Goal: Task Accomplishment & Management: Use online tool/utility

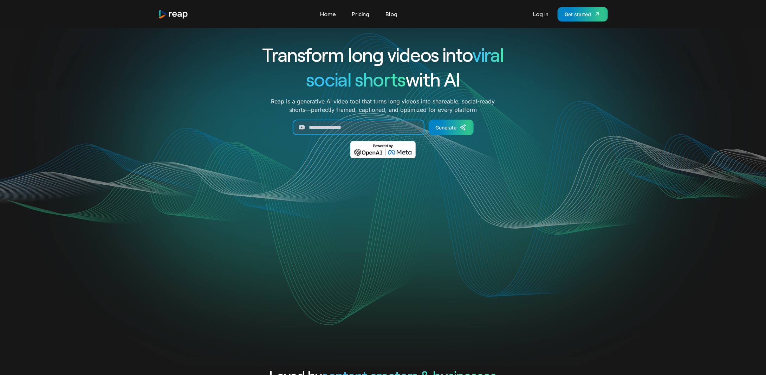
click at [379, 127] on input "Generate Form" at bounding box center [359, 126] width 132 height 15
paste input "**********"
type input "**********"
click at [452, 127] on div "Generate" at bounding box center [446, 127] width 21 height 7
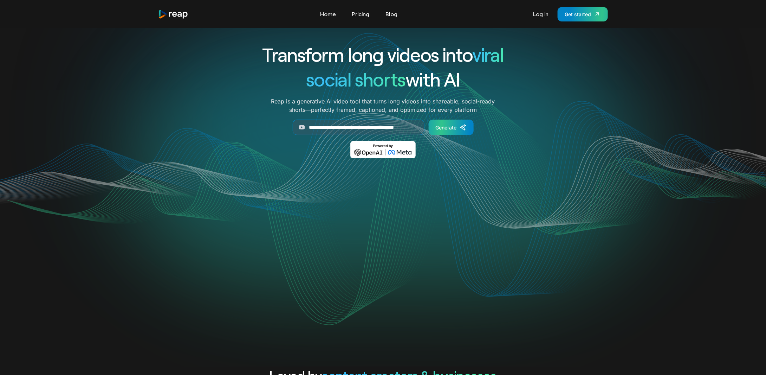
scroll to position [0, 0]
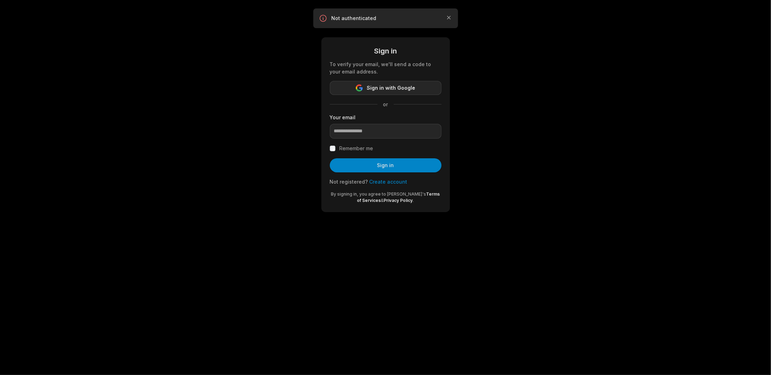
click at [391, 91] on span "Sign in with Google" at bounding box center [391, 88] width 48 height 8
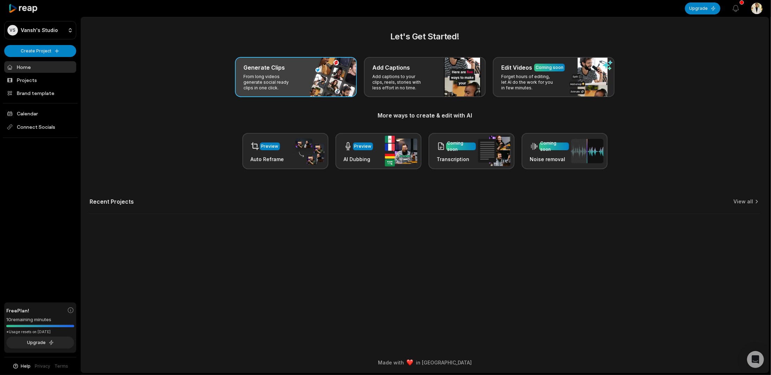
click at [286, 74] on p "From long videos generate social ready clips in one click." at bounding box center [271, 82] width 54 height 17
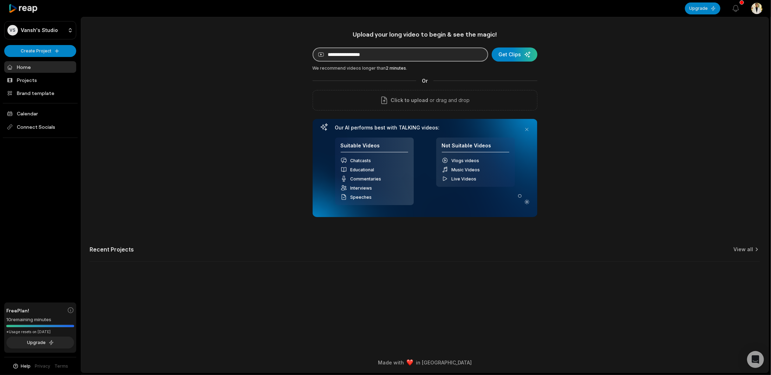
click at [354, 56] on input at bounding box center [401, 54] width 176 height 14
paste input "**********"
type input "**********"
click at [516, 51] on div "submit" at bounding box center [515, 54] width 46 height 14
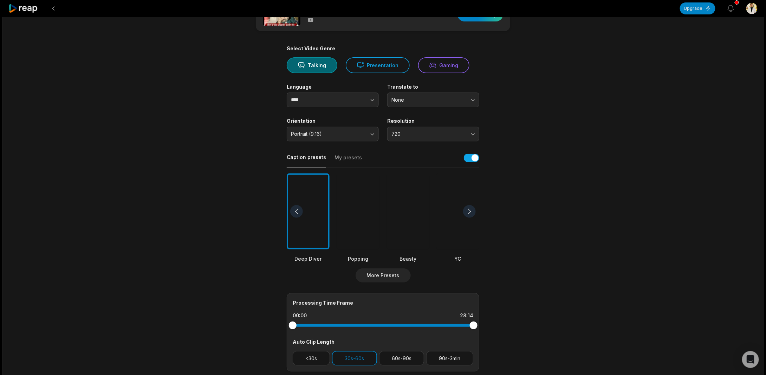
scroll to position [13, 0]
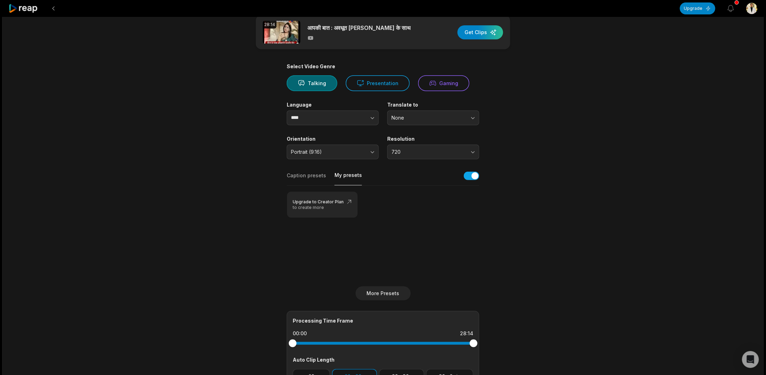
click at [346, 177] on button "My presets" at bounding box center [348, 178] width 27 height 14
click at [315, 177] on button "Caption presets" at bounding box center [306, 178] width 39 height 13
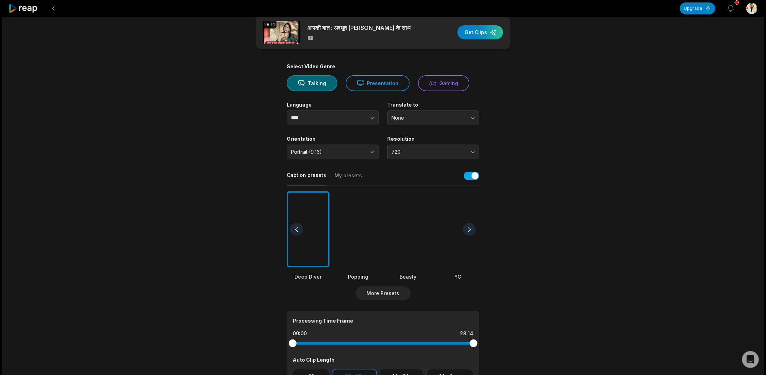
scroll to position [0, 0]
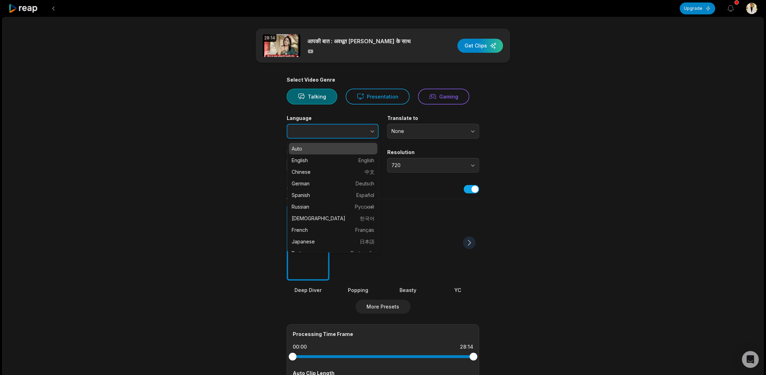
click at [371, 133] on icon "button" at bounding box center [372, 131] width 7 height 7
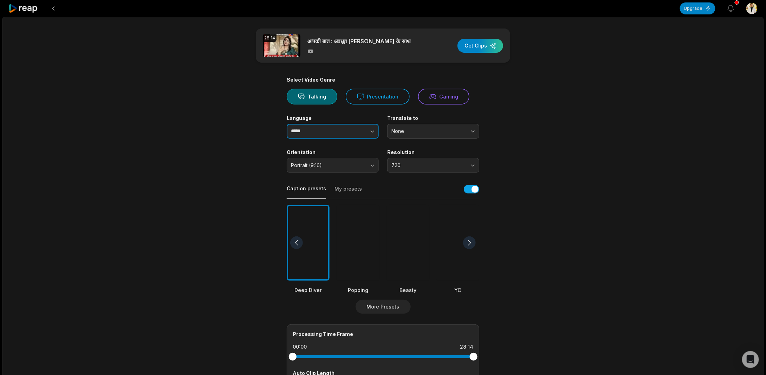
type input "*****"
click at [405, 127] on button "None" at bounding box center [433, 131] width 92 height 15
click at [405, 158] on p "English" at bounding box center [433, 160] width 83 height 7
click at [417, 160] on button "720" at bounding box center [433, 165] width 92 height 15
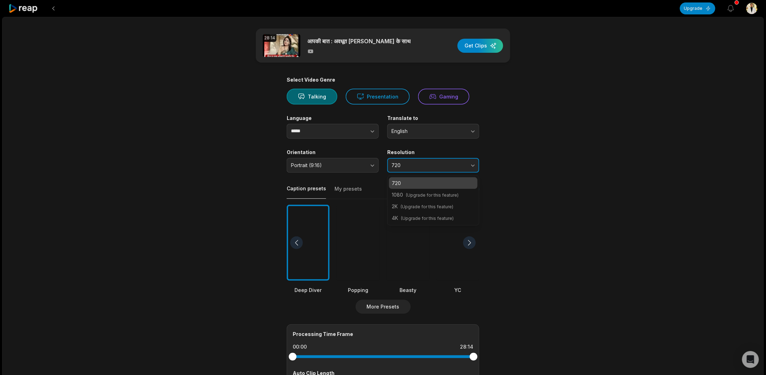
click at [417, 160] on button "720" at bounding box center [433, 165] width 92 height 15
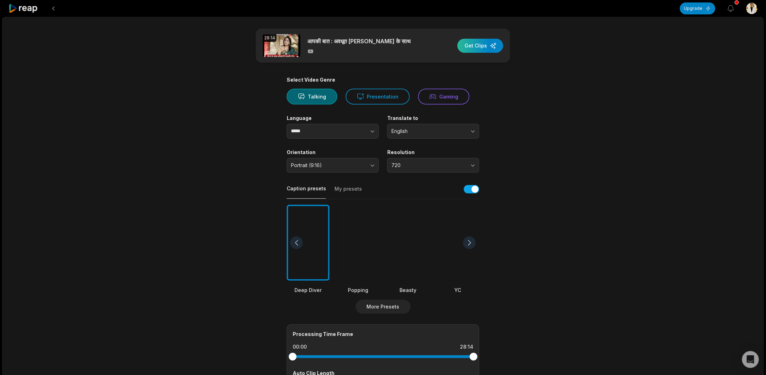
click at [482, 48] on div "button" at bounding box center [480, 46] width 46 height 14
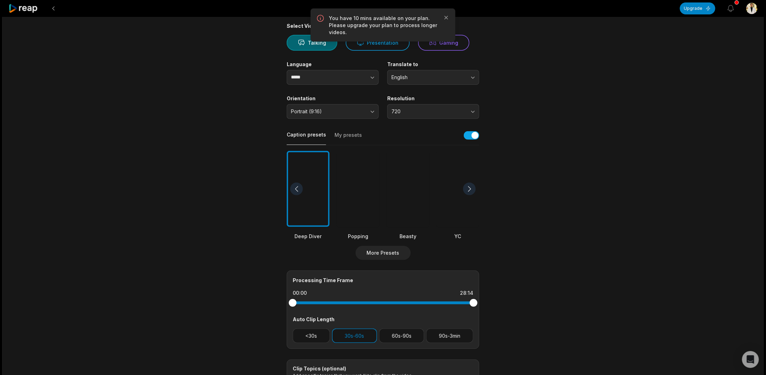
scroll to position [58, 0]
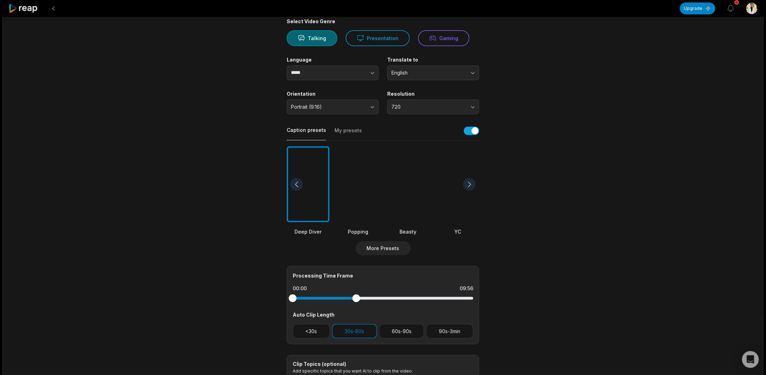
drag, startPoint x: 475, startPoint y: 298, endPoint x: 356, endPoint y: 298, distance: 118.8
click at [356, 298] on div at bounding box center [356, 298] width 8 height 8
click at [356, 297] on div at bounding box center [356, 298] width 8 height 8
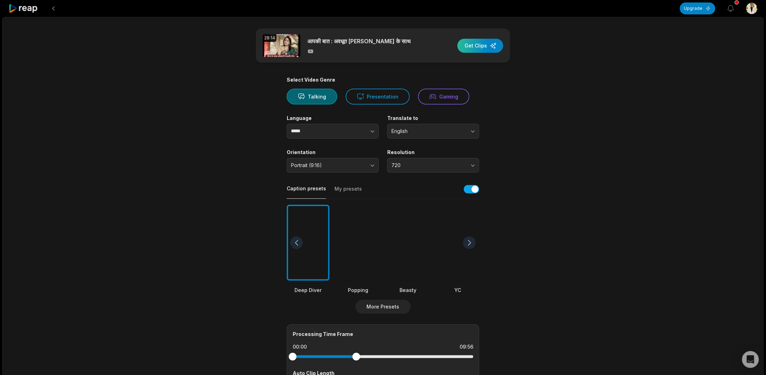
click at [487, 43] on div "button" at bounding box center [480, 46] width 46 height 14
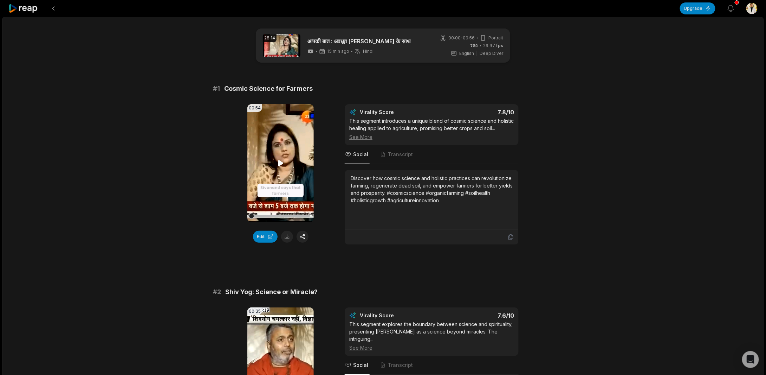
click at [278, 157] on video "Your browser does not support mp4 format." at bounding box center [280, 163] width 66 height 118
click at [286, 238] on button at bounding box center [287, 236] width 12 height 12
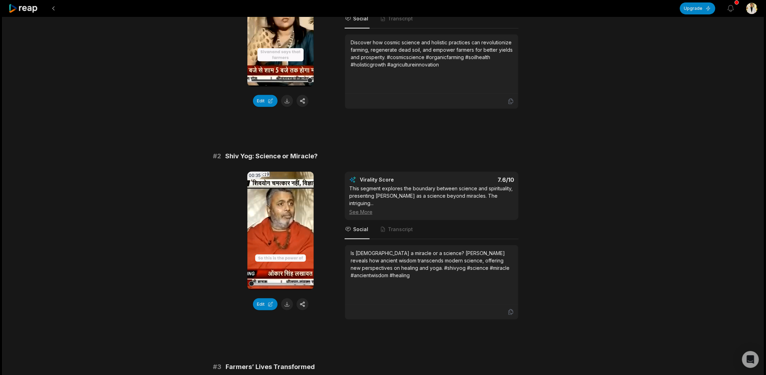
scroll to position [176, 0]
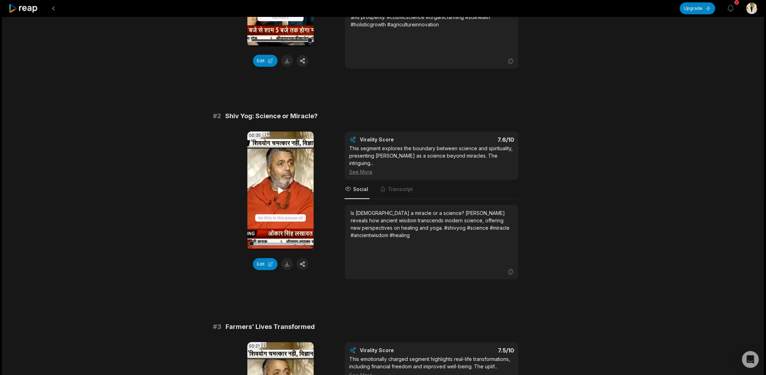
click at [285, 182] on video "Your browser does not support mp4 format." at bounding box center [280, 190] width 66 height 118
click at [287, 261] on button at bounding box center [287, 264] width 12 height 12
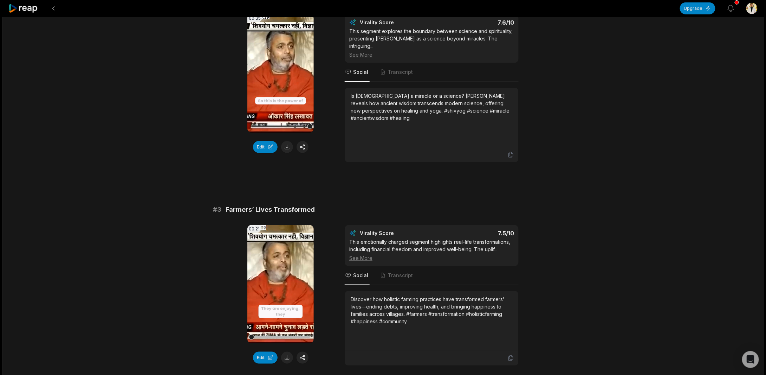
scroll to position [351, 0]
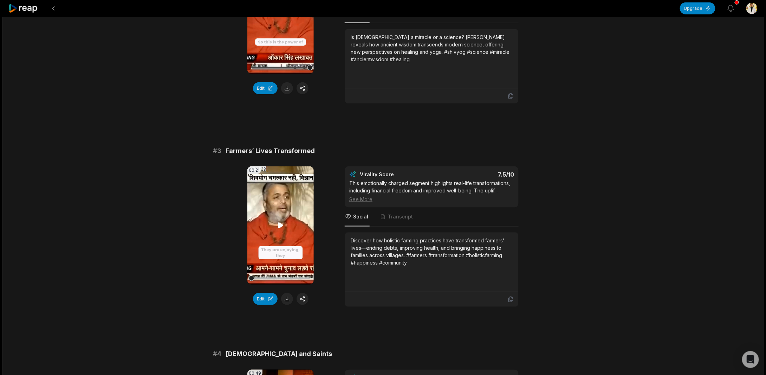
click at [284, 221] on icon at bounding box center [281, 225] width 8 height 8
click at [286, 293] on button at bounding box center [287, 299] width 12 height 12
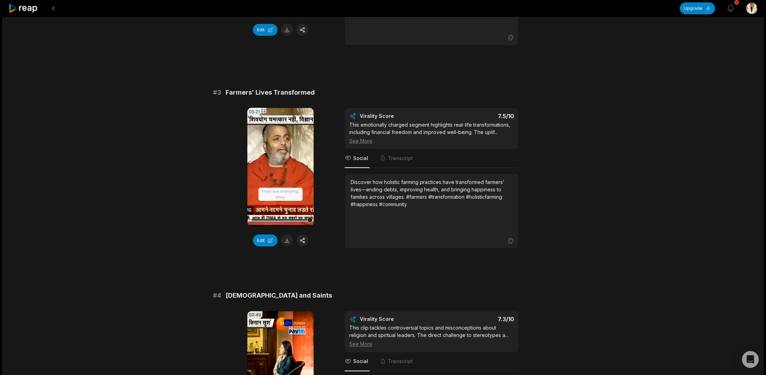
scroll to position [468, 0]
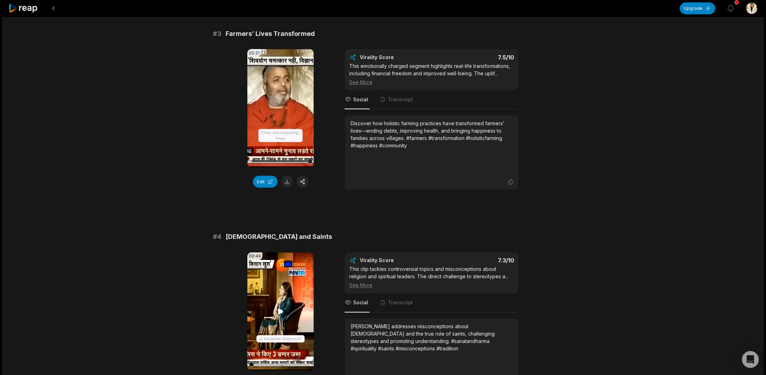
click at [288, 289] on video "Your browser does not support mp4 format." at bounding box center [280, 311] width 66 height 118
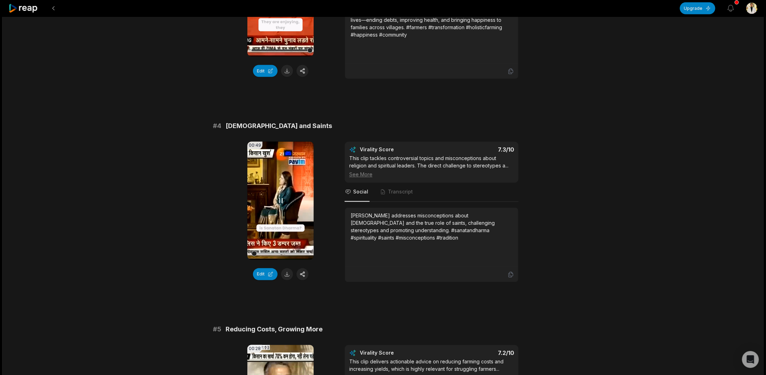
scroll to position [585, 0]
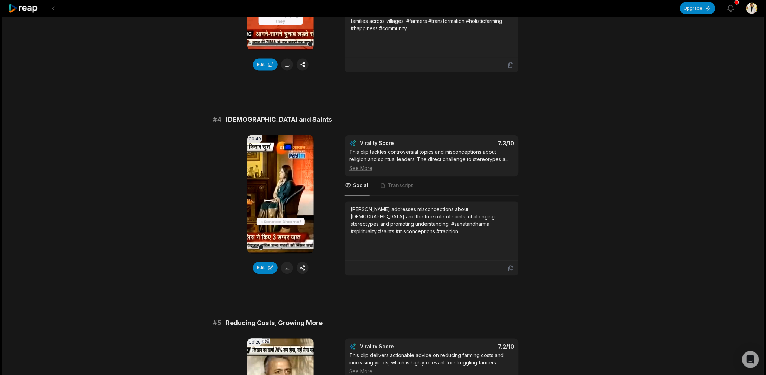
click at [287, 262] on button at bounding box center [287, 268] width 12 height 12
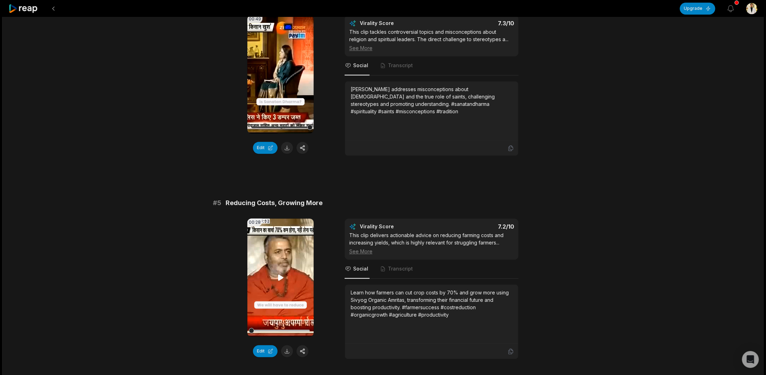
scroll to position [761, 0]
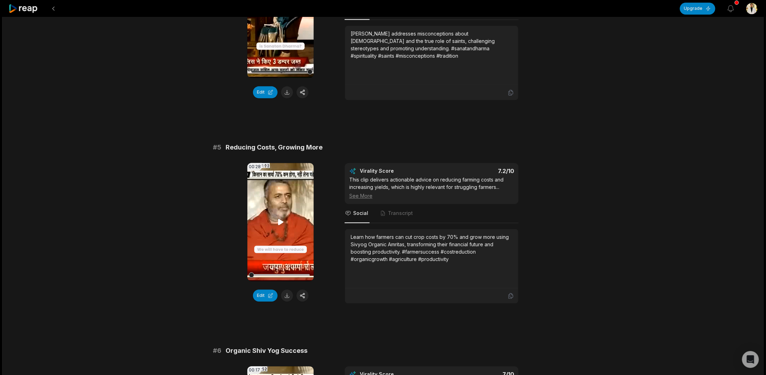
click at [284, 199] on video "Your browser does not support mp4 format." at bounding box center [280, 222] width 66 height 118
click at [287, 289] on button at bounding box center [287, 295] width 12 height 12
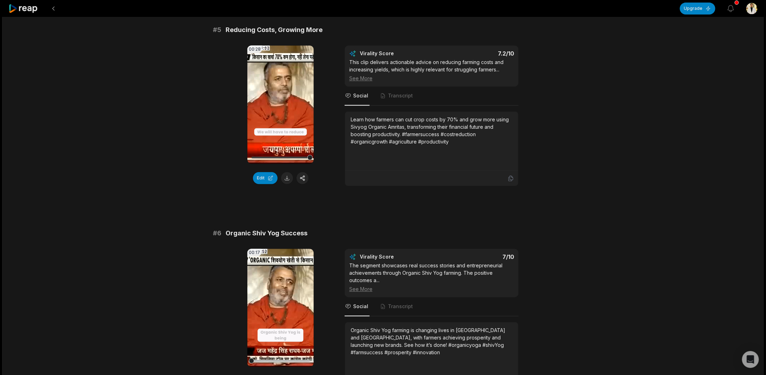
scroll to position [937, 0]
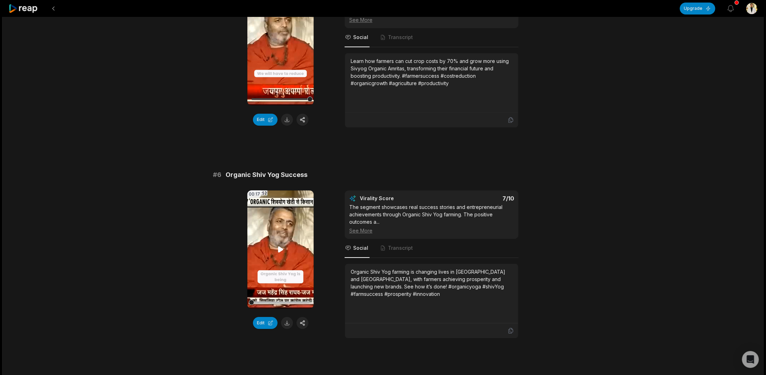
click at [281, 243] on video "Your browser does not support mp4 format." at bounding box center [280, 249] width 66 height 118
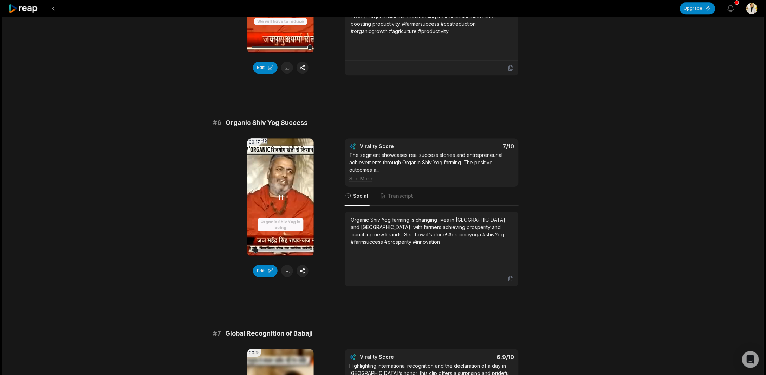
scroll to position [995, 0]
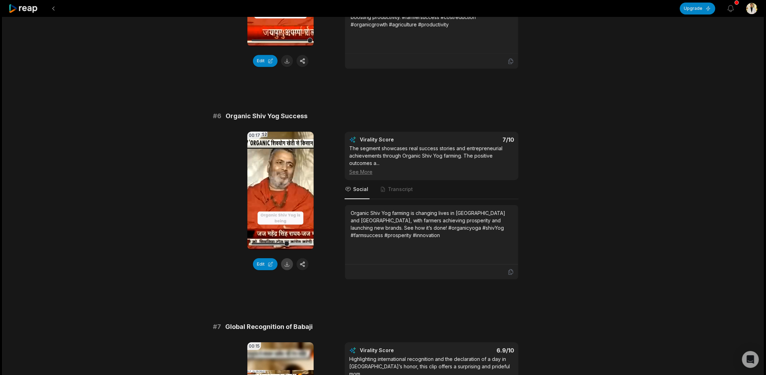
click at [287, 258] on button at bounding box center [287, 264] width 12 height 12
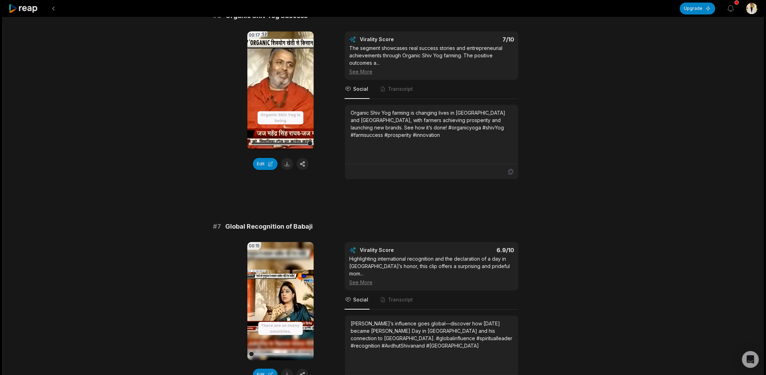
scroll to position [1112, 0]
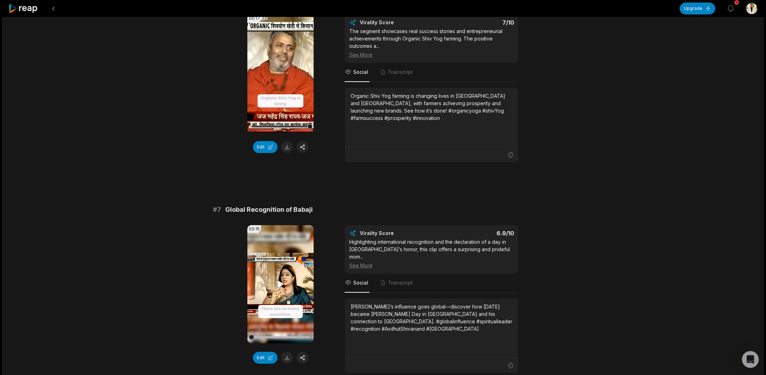
click at [275, 265] on video "Your browser does not support mp4 format." at bounding box center [280, 284] width 66 height 118
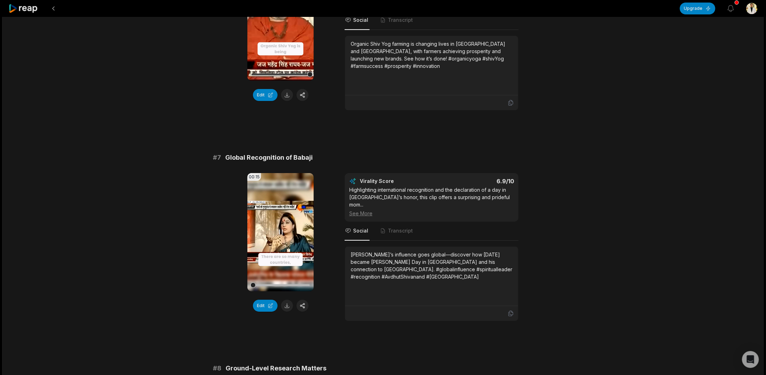
scroll to position [1171, 0]
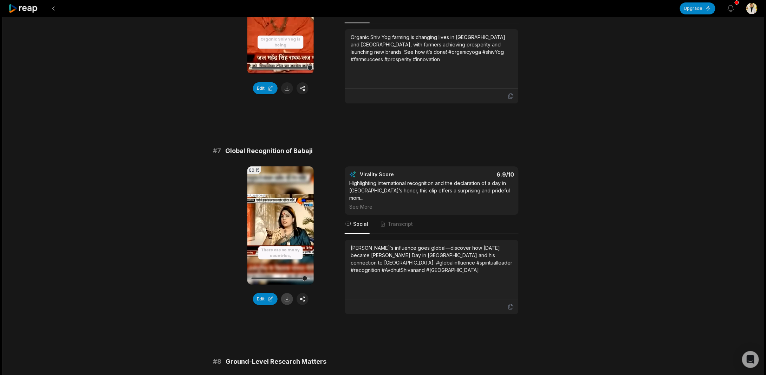
click at [287, 293] on button at bounding box center [287, 299] width 12 height 12
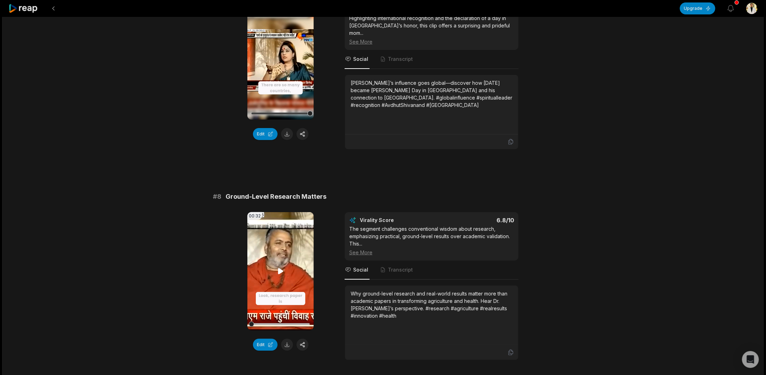
scroll to position [1347, 0]
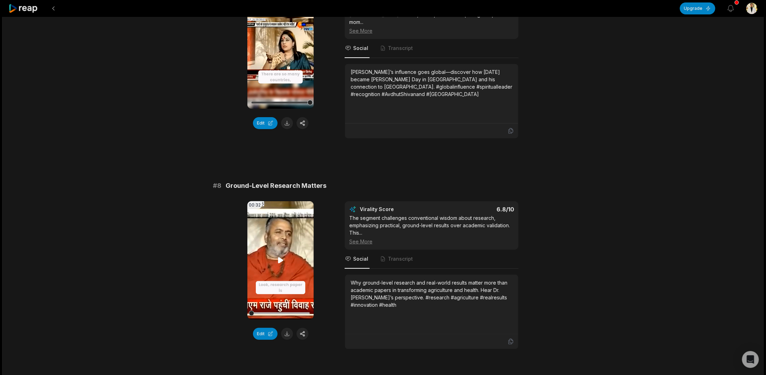
click at [285, 239] on video "Your browser does not support mp4 format." at bounding box center [280, 260] width 66 height 118
click at [286, 327] on button at bounding box center [287, 333] width 12 height 12
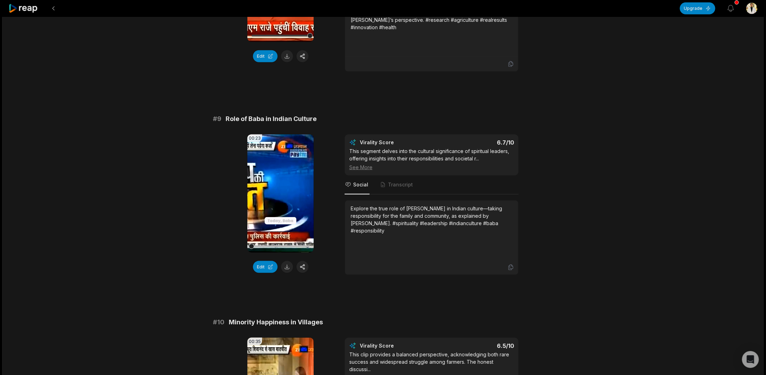
scroll to position [1588, 0]
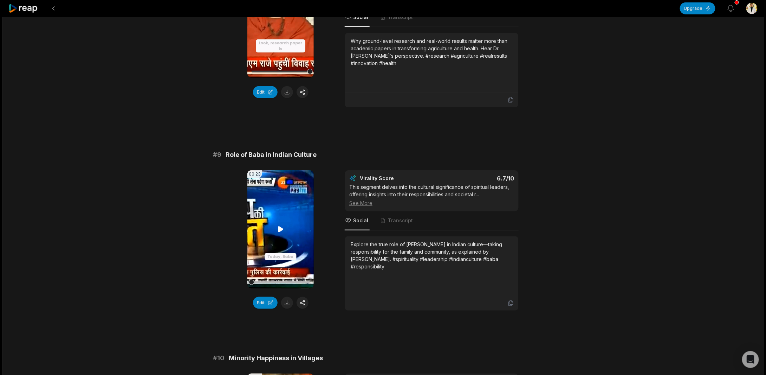
click at [279, 223] on video "Your browser does not support mp4 format." at bounding box center [280, 229] width 66 height 118
click at [284, 297] on button at bounding box center [287, 303] width 12 height 12
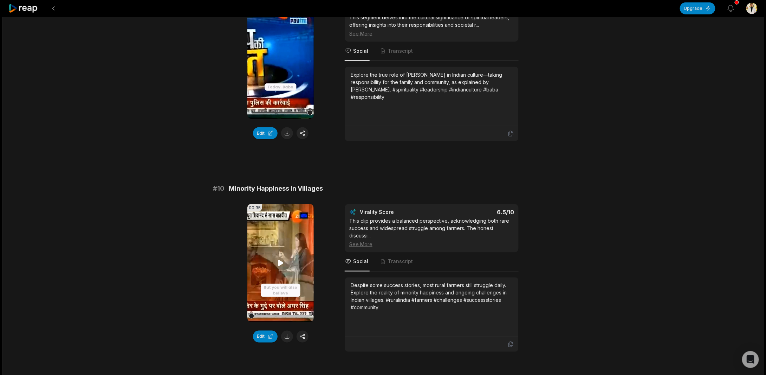
scroll to position [1764, 0]
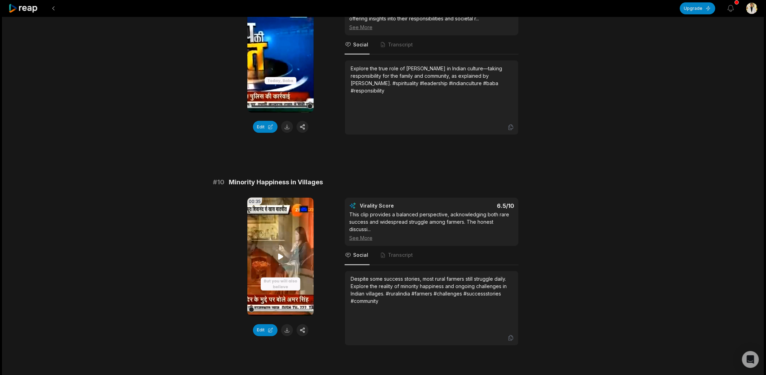
click at [278, 252] on icon at bounding box center [281, 256] width 8 height 8
click at [288, 324] on button at bounding box center [287, 330] width 12 height 12
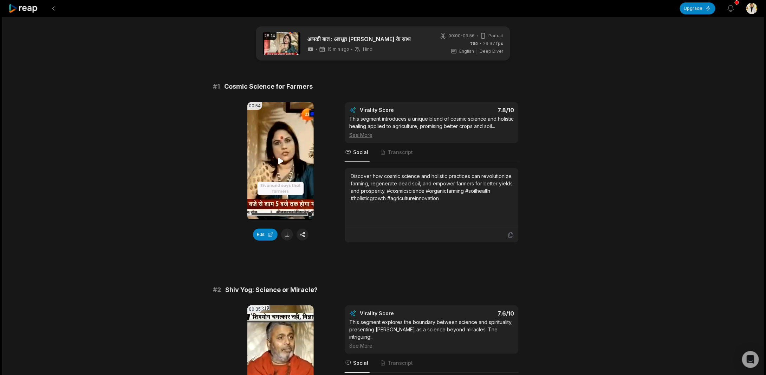
scroll to position [0, 0]
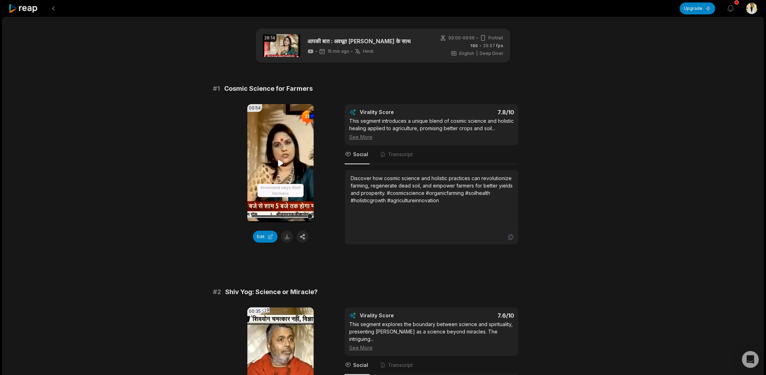
click at [289, 161] on video "Your browser does not support mp4 format." at bounding box center [280, 163] width 66 height 118
click at [266, 150] on video "Your browser does not support mp4 format." at bounding box center [280, 163] width 66 height 118
click at [392, 153] on span "Transcript" at bounding box center [400, 154] width 25 height 7
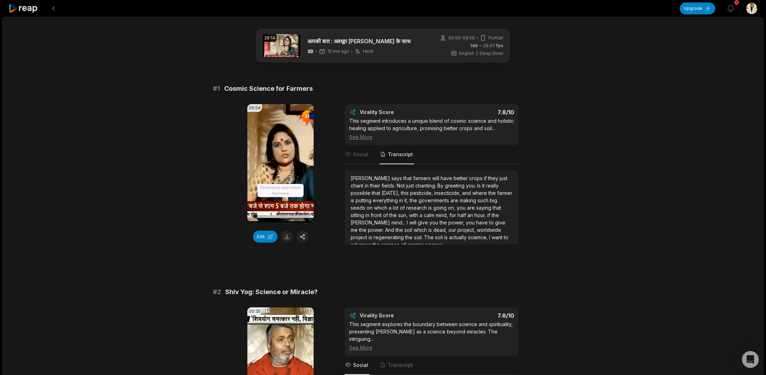
click at [356, 178] on span "[PERSON_NAME]" at bounding box center [371, 178] width 41 height 6
click at [356, 177] on span "[PERSON_NAME]" at bounding box center [371, 178] width 41 height 6
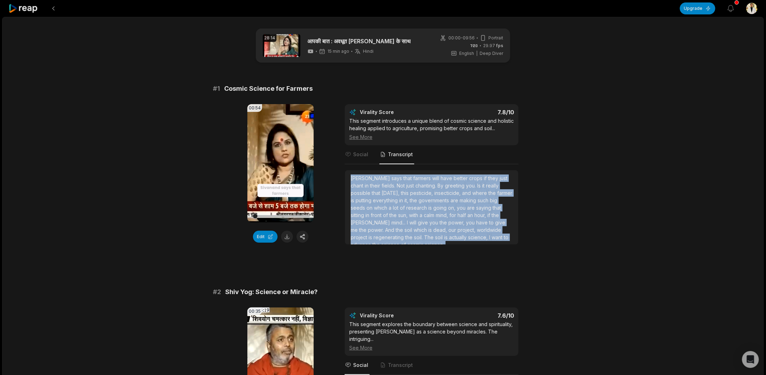
click at [356, 177] on span "[PERSON_NAME]" at bounding box center [371, 178] width 41 height 6
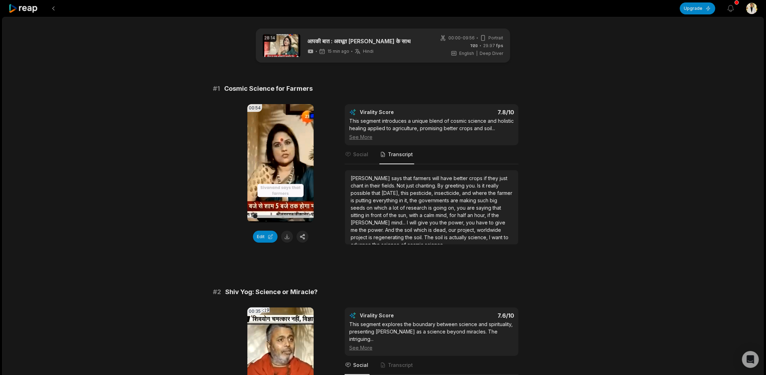
click at [353, 177] on span "Sivanand" at bounding box center [371, 178] width 41 height 6
click at [359, 176] on span "Sivanand" at bounding box center [371, 178] width 41 height 6
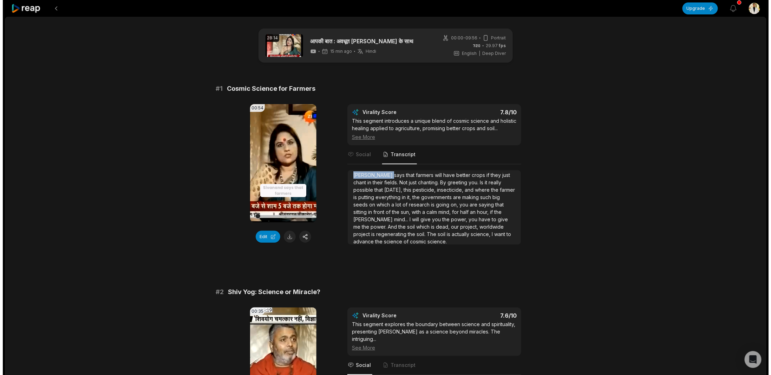
scroll to position [4, 0]
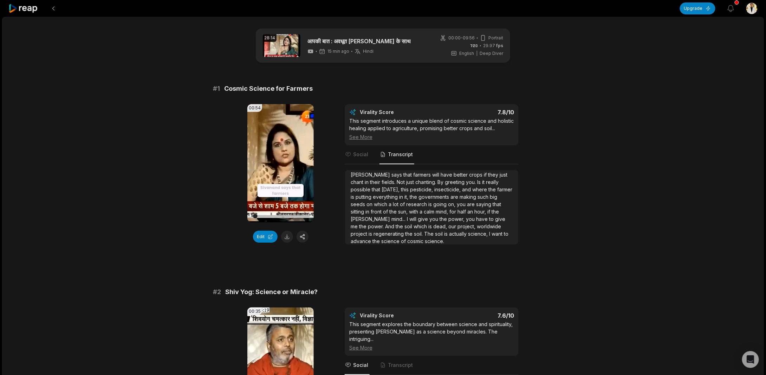
click at [327, 165] on div "00:54 Your browser does not support mp4 format. Edit Virality Score 7.8 /10 Thi…" at bounding box center [383, 174] width 340 height 141
click at [268, 236] on button "Edit" at bounding box center [265, 236] width 25 height 12
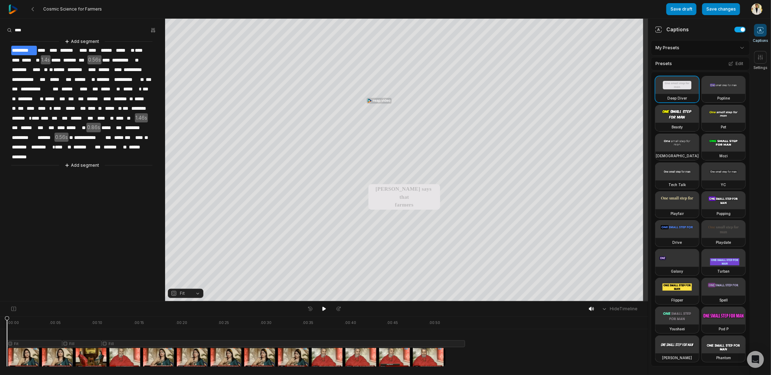
click at [65, 182] on aside "**********" at bounding box center [82, 160] width 165 height 282
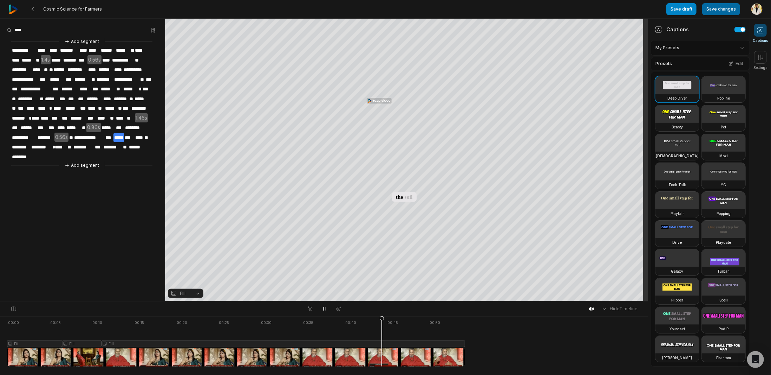
click at [717, 10] on button "Save changes" at bounding box center [721, 9] width 38 height 12
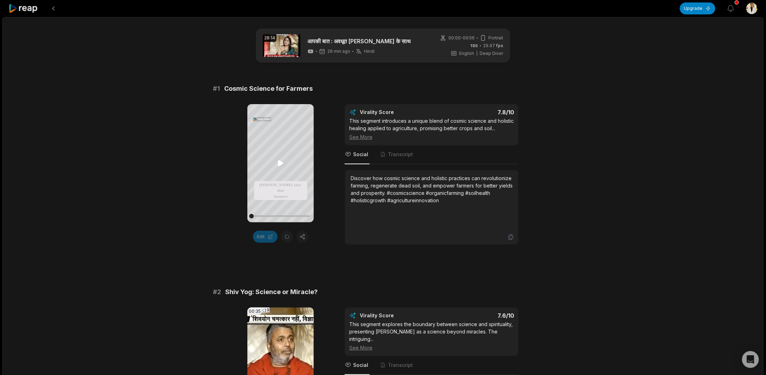
click at [277, 163] on icon at bounding box center [281, 163] width 8 height 8
click at [280, 162] on icon at bounding box center [281, 163] width 3 height 5
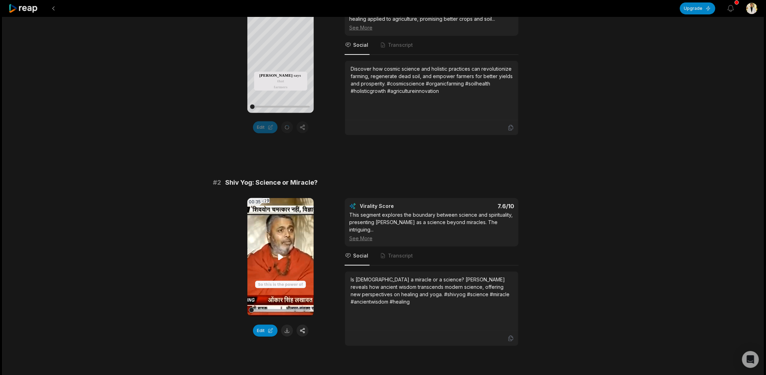
scroll to position [176, 0]
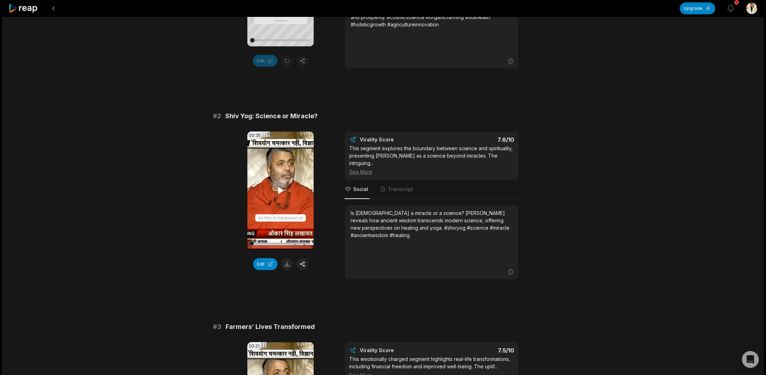
click at [279, 181] on video "Your browser does not support mp4 format." at bounding box center [280, 190] width 66 height 118
click at [286, 196] on video "Your browser does not support mp4 format." at bounding box center [280, 190] width 66 height 118
click at [289, 204] on video "Your browser does not support mp4 format." at bounding box center [280, 190] width 66 height 118
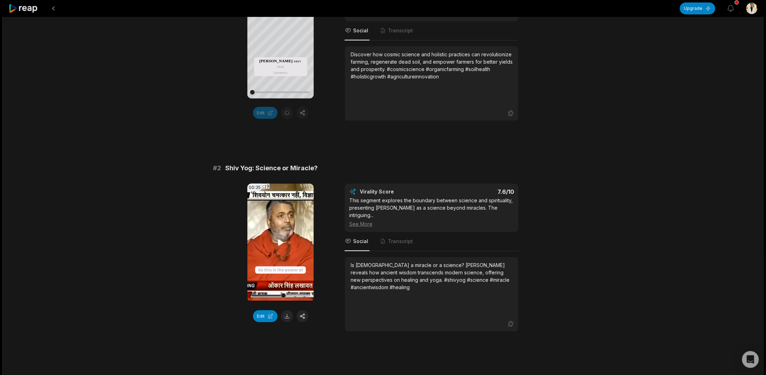
scroll to position [117, 0]
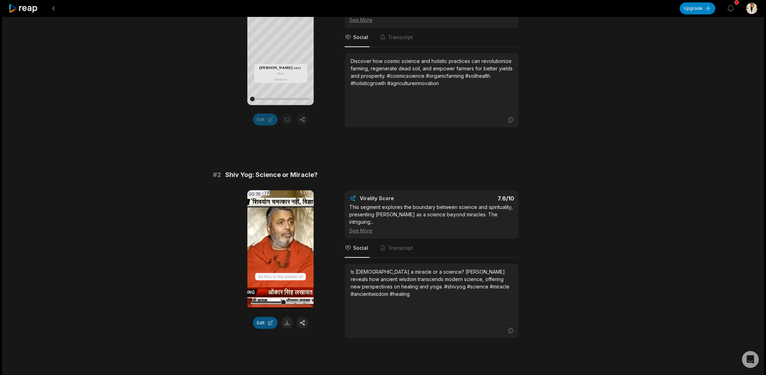
click at [269, 320] on button "Edit" at bounding box center [265, 323] width 25 height 12
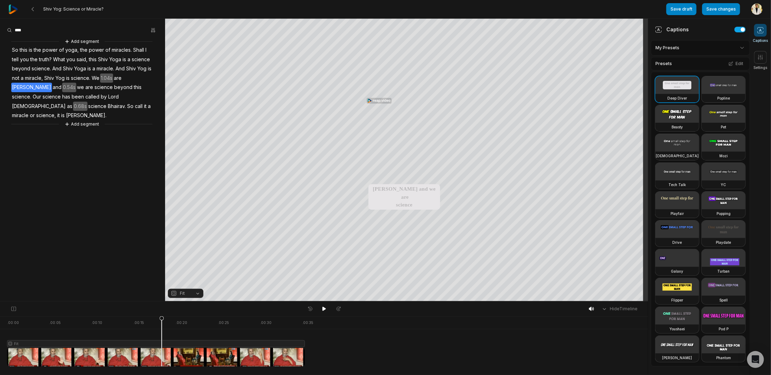
click at [92, 111] on span "Avadhut." at bounding box center [86, 115] width 42 height 9
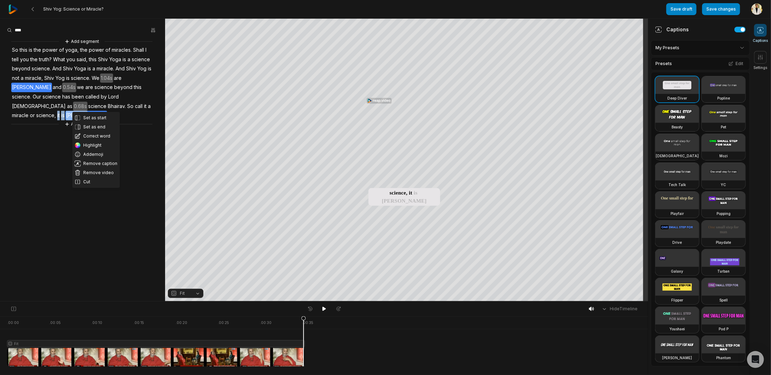
click at [92, 111] on span "Avadhut." at bounding box center [86, 115] width 42 height 9
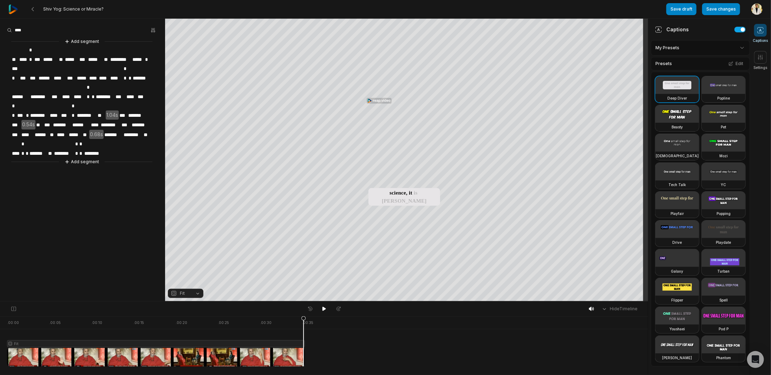
click at [115, 153] on aside "Add segment ** **** ** *** ***** ** ***** *** ***** ** ********* ***** * **** *…" at bounding box center [82, 160] width 165 height 282
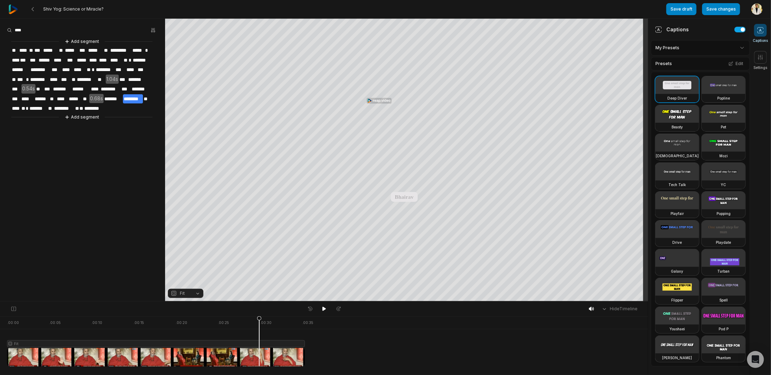
drag, startPoint x: 288, startPoint y: 322, endPoint x: 246, endPoint y: 322, distance: 42.5
click at [246, 322] on div at bounding box center [156, 341] width 298 height 50
click at [731, 11] on button "Save changes" at bounding box center [721, 9] width 38 height 12
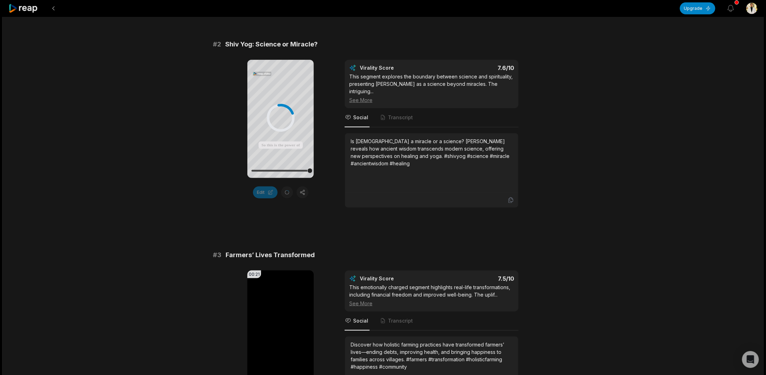
scroll to position [351, 0]
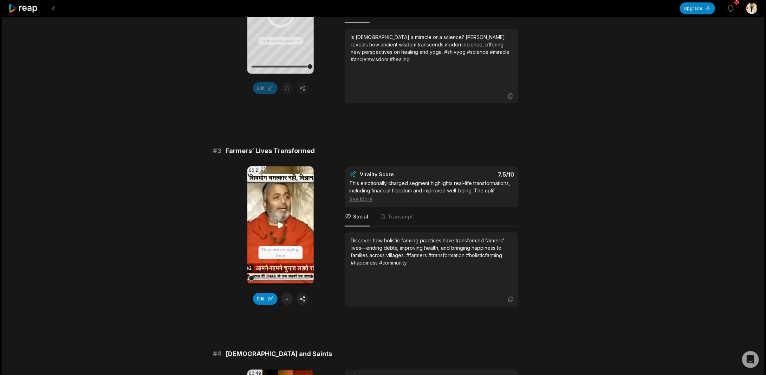
click at [280, 222] on icon at bounding box center [280, 225] width 5 height 6
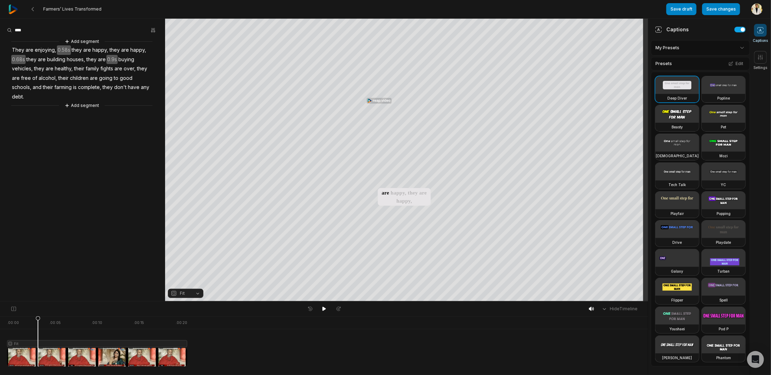
drag, startPoint x: 34, startPoint y: 319, endPoint x: 38, endPoint y: 327, distance: 9.4
click at [38, 327] on icon at bounding box center [38, 342] width 4 height 53
click at [66, 343] on div at bounding box center [97, 341] width 180 height 50
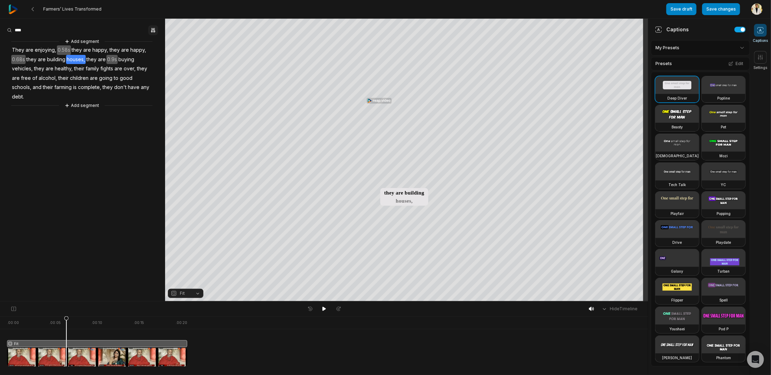
click at [152, 27] on button "button" at bounding box center [153, 30] width 10 height 10
click at [116, 161] on aside "Find Find and... Correct Highlight Add emoji Add segment They are enjoying, 0.5…" at bounding box center [82, 160] width 165 height 282
click at [86, 341] on div at bounding box center [97, 341] width 180 height 50
drag, startPoint x: 51, startPoint y: 343, endPoint x: 42, endPoint y: 343, distance: 9.1
click at [38, 343] on div at bounding box center [97, 341] width 180 height 50
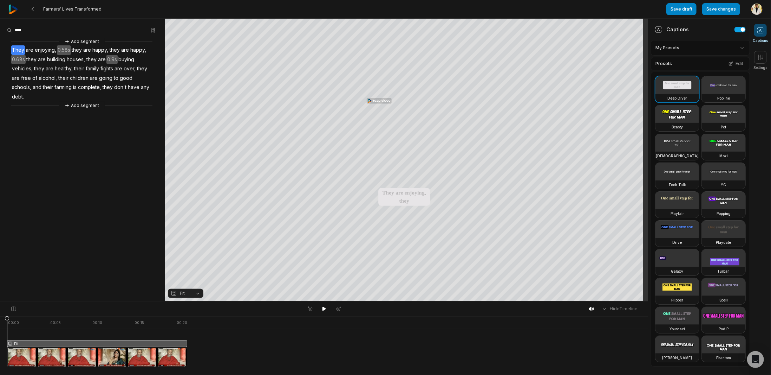
drag, startPoint x: 72, startPoint y: 344, endPoint x: 0, endPoint y: 335, distance: 73.0
click at [0, 335] on div ". 00:00 . 00:05 . 00:10 . 00:15 . 00:20 Fit" at bounding box center [324, 345] width 648 height 59
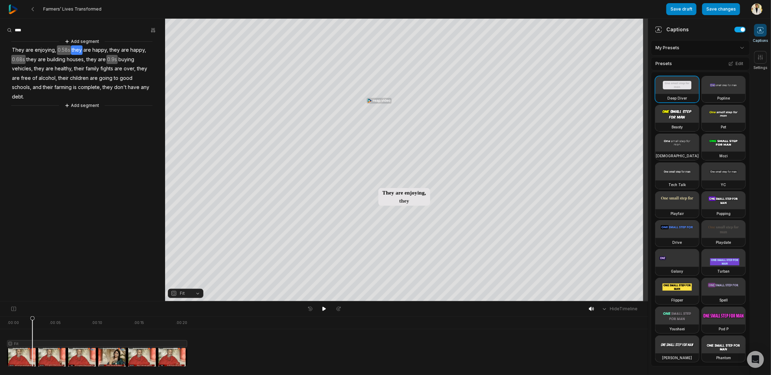
click at [61, 49] on span "0.58s" at bounding box center [64, 49] width 14 height 9
click at [59, 61] on button "Remove gap" at bounding box center [64, 61] width 44 height 11
drag, startPoint x: 18, startPoint y: 319, endPoint x: 0, endPoint y: 317, distance: 18.3
click at [0, 319] on div ". 00:00 . 00:05 . 00:10 . 00:15 . 00:20 Fit" at bounding box center [324, 345] width 648 height 59
click at [52, 59] on span "building" at bounding box center [56, 59] width 20 height 9
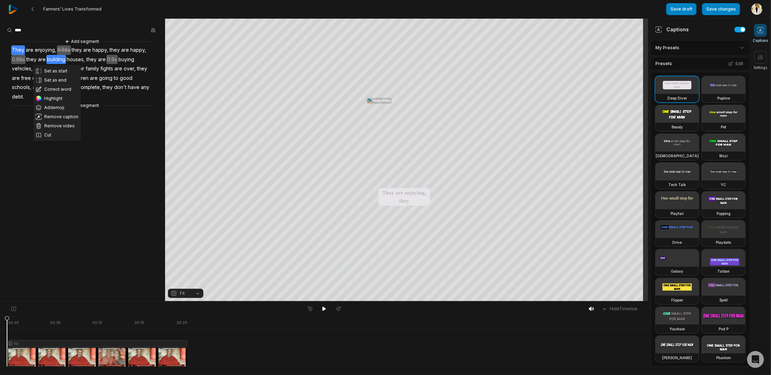
drag, startPoint x: 29, startPoint y: 322, endPoint x: 0, endPoint y: 321, distance: 28.8
click at [0, 322] on div ". 00:00 . 00:05 . 00:10 . 00:15 . 00:20 Fit" at bounding box center [324, 345] width 648 height 59
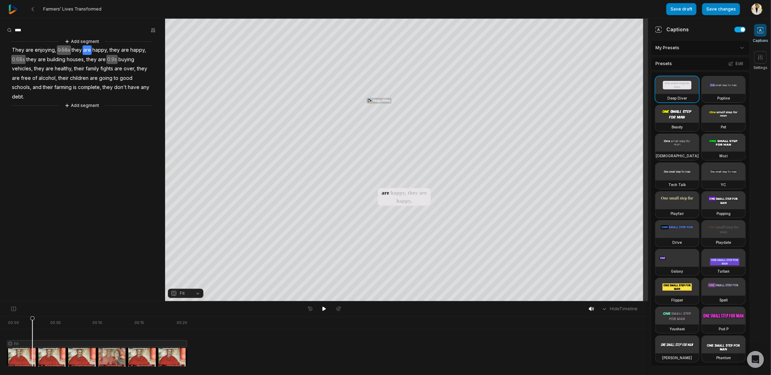
click at [86, 48] on span "are" at bounding box center [87, 49] width 9 height 9
click at [90, 108] on button "Remove caption" at bounding box center [86, 107] width 47 height 9
click at [98, 52] on span "happy," at bounding box center [100, 49] width 17 height 9
click at [131, 49] on span "happy," at bounding box center [138, 49] width 17 height 9
click at [137, 62] on button "Remove caption" at bounding box center [136, 61] width 47 height 9
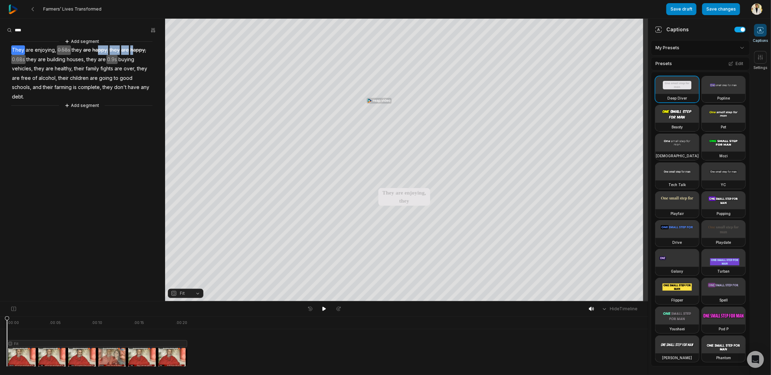
drag, startPoint x: 34, startPoint y: 322, endPoint x: 0, endPoint y: 325, distance: 33.8
click at [0, 325] on div ". 00:00 . 00:05 . 00:10 . 00:15 . 00:20 Fit" at bounding box center [324, 345] width 648 height 59
click at [80, 48] on span "they" at bounding box center [77, 49] width 12 height 9
click at [87, 49] on span "are" at bounding box center [87, 49] width 9 height 9
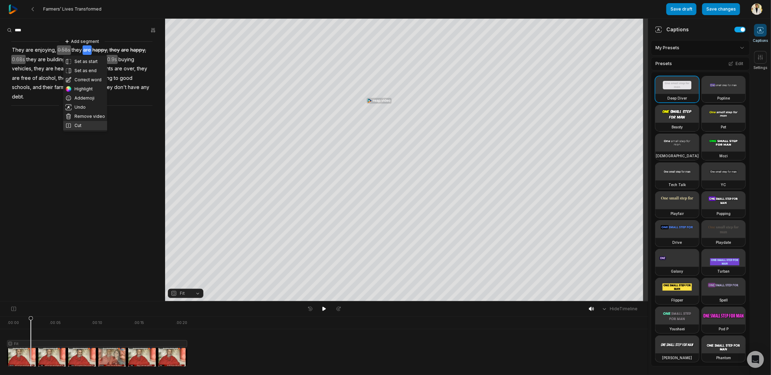
click at [96, 124] on button "Cut" at bounding box center [85, 125] width 44 height 9
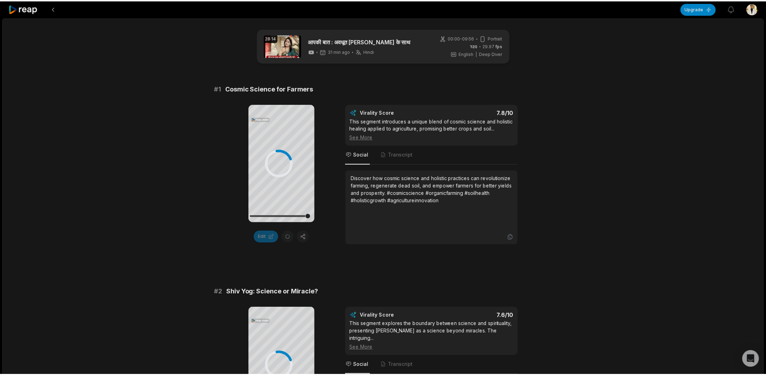
scroll to position [351, 0]
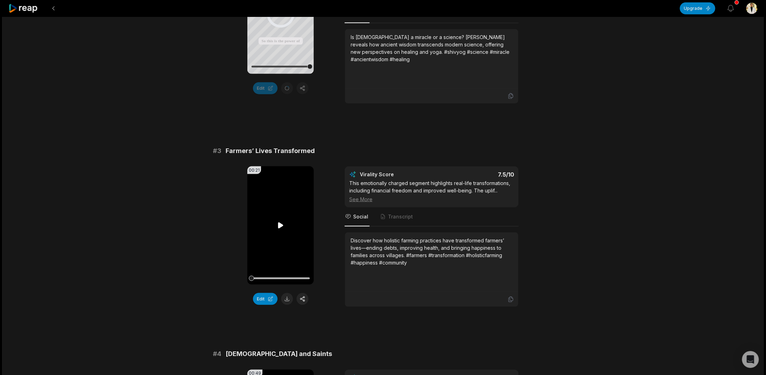
click at [278, 221] on icon at bounding box center [281, 225] width 8 height 8
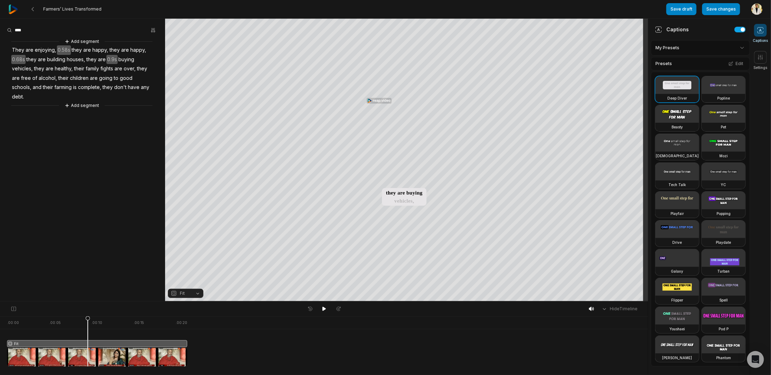
click at [189, 292] on span "Fit" at bounding box center [180, 293] width 19 height 6
click at [190, 281] on div "Fill" at bounding box center [185, 281] width 35 height 9
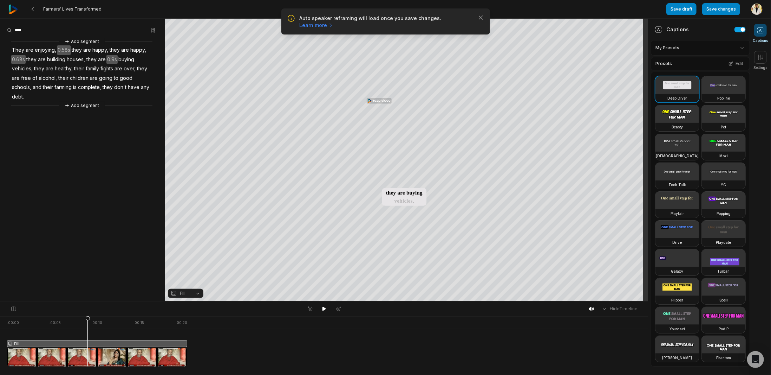
click at [198, 291] on button "Fill" at bounding box center [185, 292] width 35 height 9
click at [184, 252] on div "Fit" at bounding box center [185, 254] width 35 height 9
click at [176, 292] on icon "button" at bounding box center [174, 293] width 6 height 6
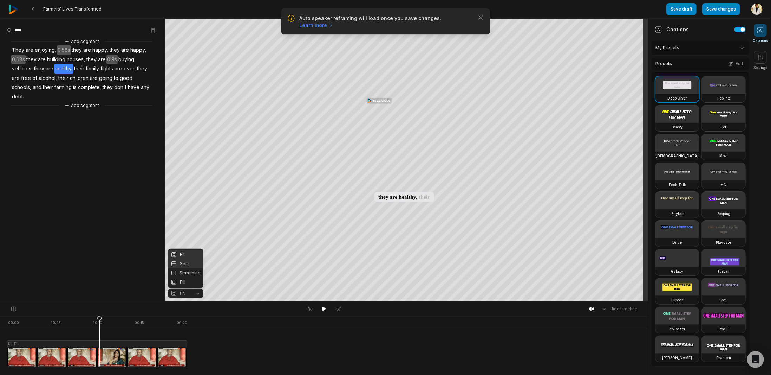
click at [193, 265] on div "Split" at bounding box center [185, 263] width 35 height 9
click at [195, 291] on button "Split" at bounding box center [185, 292] width 35 height 9
click at [185, 273] on div "Streaming" at bounding box center [185, 272] width 35 height 9
click at [191, 293] on button "Streaming" at bounding box center [185, 292] width 35 height 9
click at [187, 252] on div "Fit" at bounding box center [185, 254] width 35 height 9
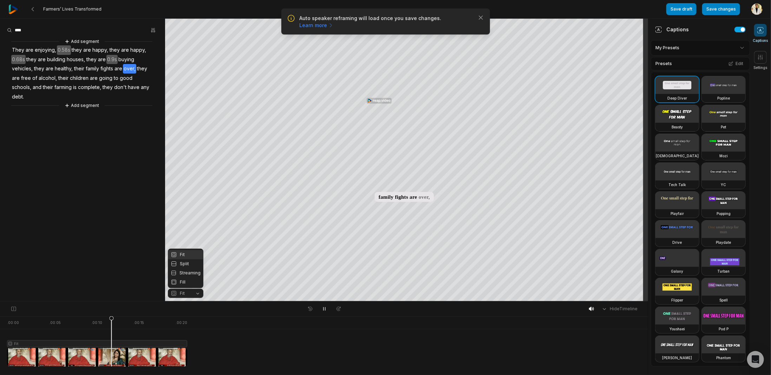
drag, startPoint x: 420, startPoint y: 180, endPoint x: 380, endPoint y: 178, distance: 40.4
click at [380, 178] on div "Your browser does not support mp4 format. Your browser does not support mp4 for…" at bounding box center [324, 160] width 648 height 283
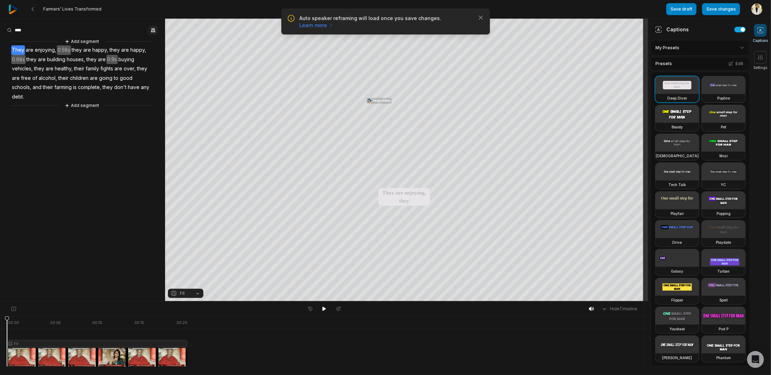
click at [154, 30] on icon "button" at bounding box center [153, 30] width 6 height 6
drag, startPoint x: 75, startPoint y: 113, endPoint x: 71, endPoint y: 110, distance: 5.0
click at [73, 112] on aside "Find Find and... Correct Highlight Add emoji Add segment They are enjoying, 0.5…" at bounding box center [82, 160] width 165 height 282
drag, startPoint x: 18, startPoint y: 49, endPoint x: 31, endPoint y: 42, distance: 14.6
click at [18, 48] on span "They" at bounding box center [18, 49] width 14 height 9
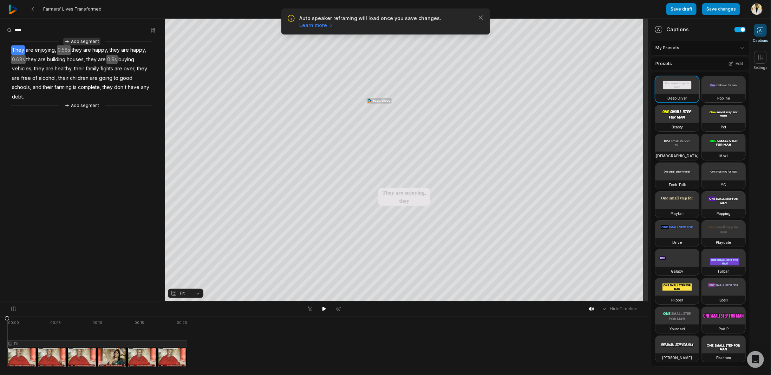
click at [76, 41] on button "Add segment" at bounding box center [81, 42] width 37 height 8
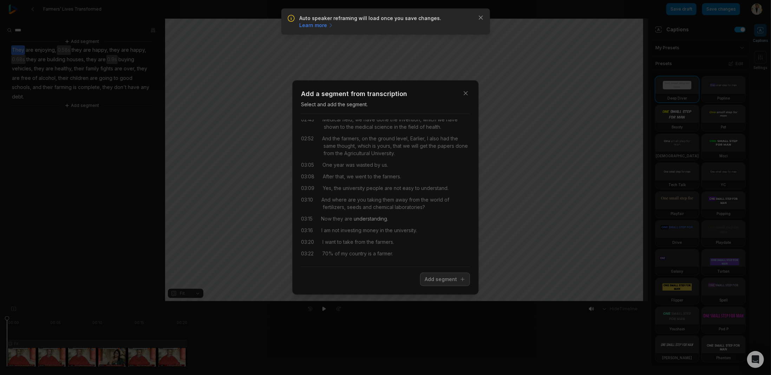
scroll to position [478, 0]
click at [466, 93] on icon "button" at bounding box center [466, 93] width 4 height 4
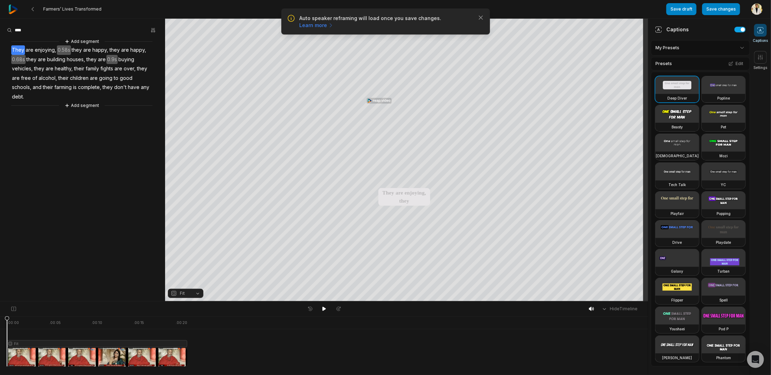
scroll to position [0, 0]
click at [65, 77] on span "their" at bounding box center [64, 77] width 12 height 9
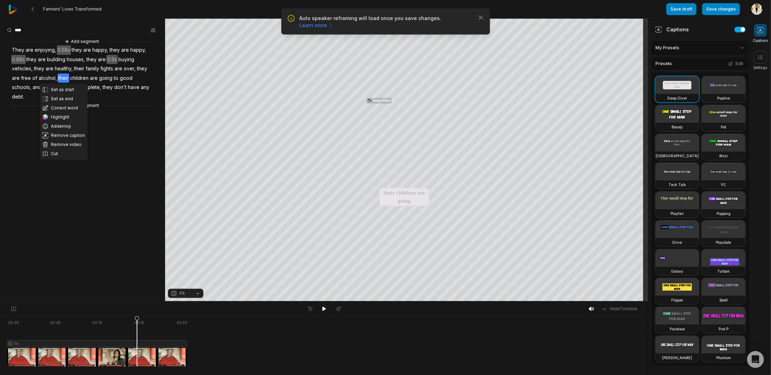
click at [12, 45] on div "Set as start Set as end Correct word Highlight Add emoji Remove caption Remove …" at bounding box center [82, 74] width 165 height 72
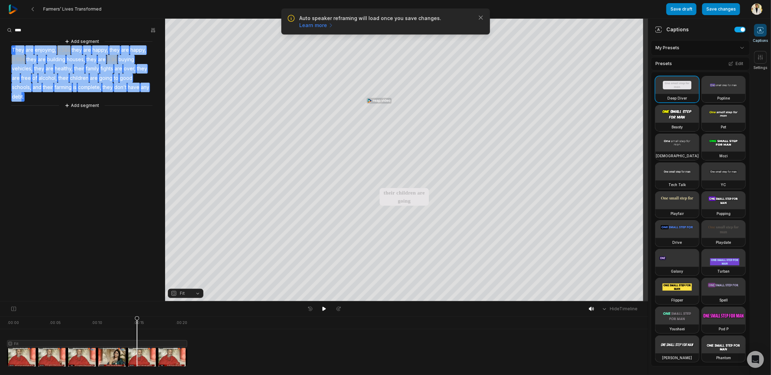
drag, startPoint x: 16, startPoint y: 47, endPoint x: 138, endPoint y: 87, distance: 128.6
click at [138, 87] on div "Add segment They are enjoying, 0.58s they are happy, they are happy, 0.68s they…" at bounding box center [82, 74] width 165 height 72
click at [135, 65] on button "Remove caption" at bounding box center [136, 66] width 47 height 9
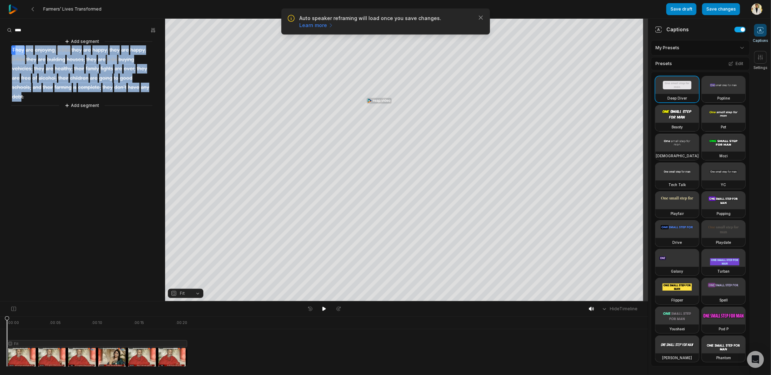
drag, startPoint x: 102, startPoint y: 326, endPoint x: 5, endPoint y: 322, distance: 96.7
click at [0, 325] on div ". 00:00 . 00:05 . 00:10 . 00:15 . 00:20 Fit" at bounding box center [324, 345] width 648 height 59
click at [16, 322] on div at bounding box center [97, 341] width 180 height 50
drag, startPoint x: 18, startPoint y: 322, endPoint x: 14, endPoint y: 326, distance: 6.0
click at [14, 326] on icon at bounding box center [14, 341] width 5 height 51
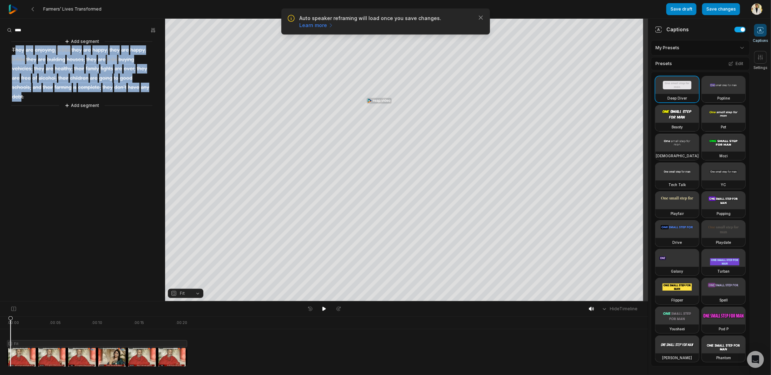
drag, startPoint x: 16, startPoint y: 319, endPoint x: 12, endPoint y: 321, distance: 4.1
click at [11, 320] on icon at bounding box center [10, 342] width 4 height 53
click at [17, 360] on div at bounding box center [97, 341] width 180 height 50
drag, startPoint x: 16, startPoint y: 316, endPoint x: 11, endPoint y: 318, distance: 5.4
click at [11, 318] on div at bounding box center [97, 341] width 180 height 50
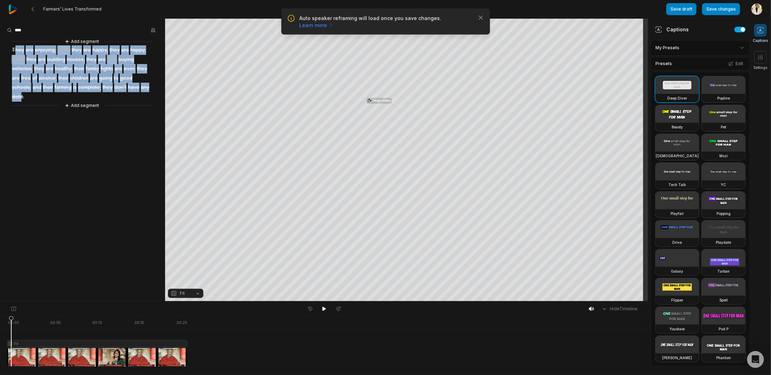
click at [11, 318] on icon at bounding box center [11, 342] width 4 height 53
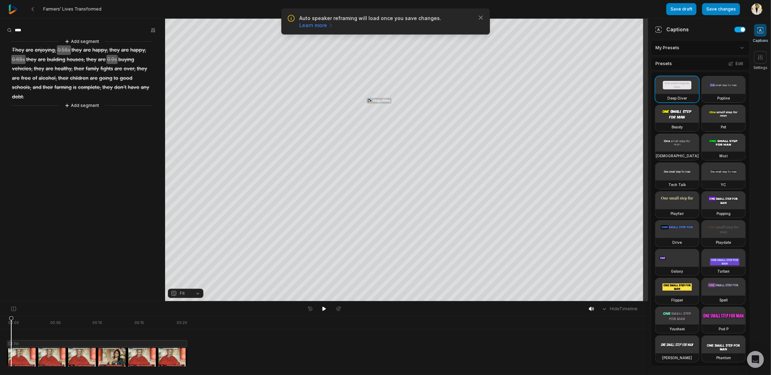
drag, startPoint x: 13, startPoint y: 350, endPoint x: 15, endPoint y: 355, distance: 5.4
click at [15, 355] on div at bounding box center [97, 341] width 180 height 50
click at [21, 50] on span "They" at bounding box center [18, 49] width 14 height 9
click at [35, 50] on span "enjoying," at bounding box center [45, 49] width 23 height 9
click at [100, 59] on span "are" at bounding box center [101, 59] width 9 height 9
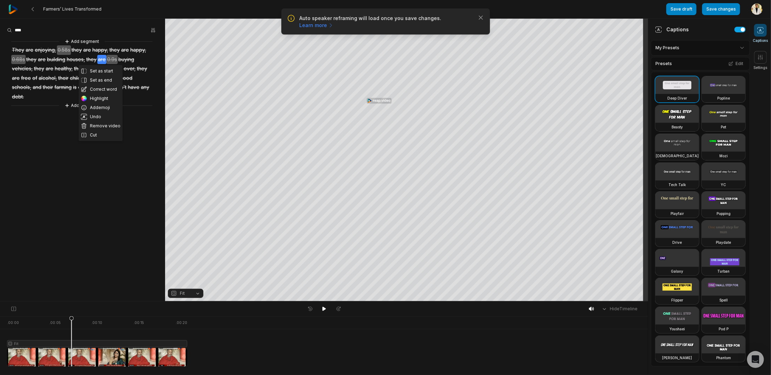
click at [17, 46] on span "They" at bounding box center [18, 49] width 14 height 9
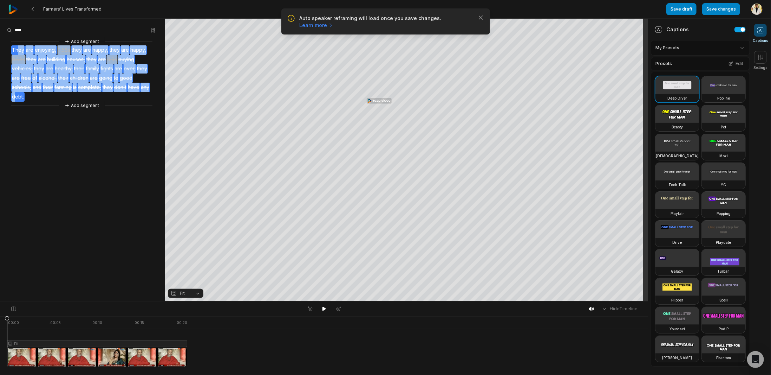
click at [25, 92] on span "debt." at bounding box center [17, 96] width 13 height 9
click at [130, 73] on button "Undo" at bounding box center [135, 75] width 44 height 9
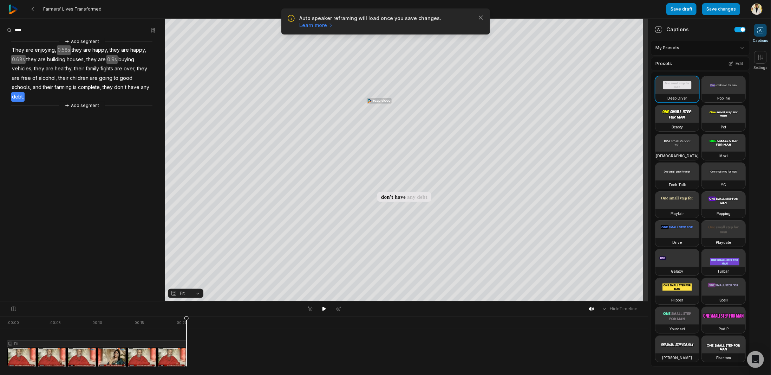
click at [103, 117] on aside "Add segment They are enjoying, 0.58s they are happy, they are happy, 0.68s they…" at bounding box center [82, 160] width 165 height 282
drag, startPoint x: 102, startPoint y: 325, endPoint x: 1, endPoint y: 320, distance: 100.6
click at [0, 328] on div ". 00:00 . 00:05 . 00:10 . 00:15 . 00:20 Fit" at bounding box center [324, 345] width 648 height 59
click at [27, 48] on span "are" at bounding box center [29, 49] width 9 height 9
click at [16, 50] on span "They" at bounding box center [18, 49] width 14 height 9
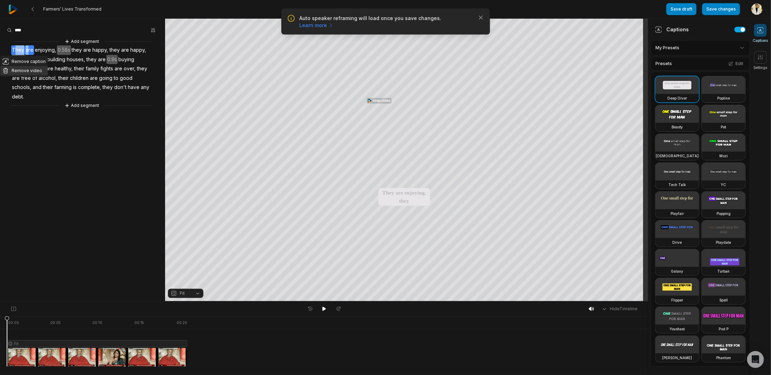
click at [25, 67] on button "Remove video" at bounding box center [23, 70] width 47 height 9
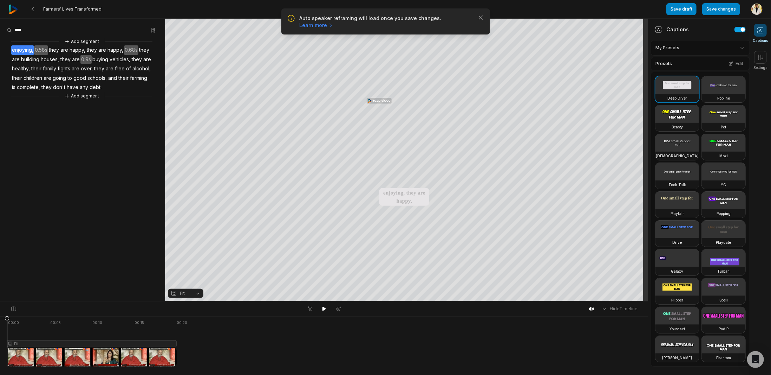
drag, startPoint x: 38, startPoint y: 330, endPoint x: 0, endPoint y: 335, distance: 38.3
click at [0, 335] on div ". 00:00 . 00:05 . 00:10 . 00:15 . 00:20 Fit" at bounding box center [324, 345] width 648 height 59
click at [760, 67] on span "Settings" at bounding box center [761, 67] width 14 height 5
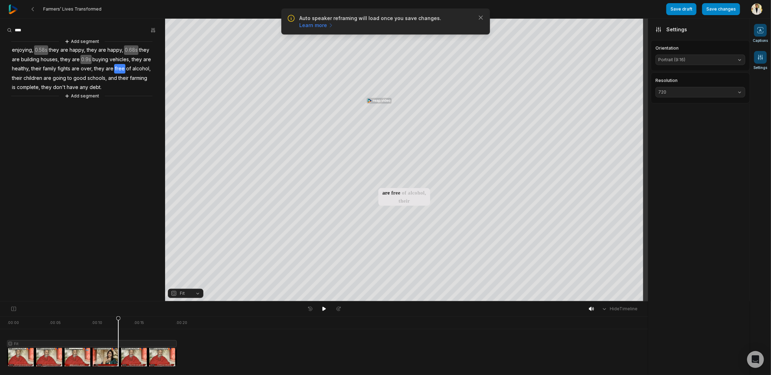
click at [758, 34] on span at bounding box center [760, 30] width 13 height 13
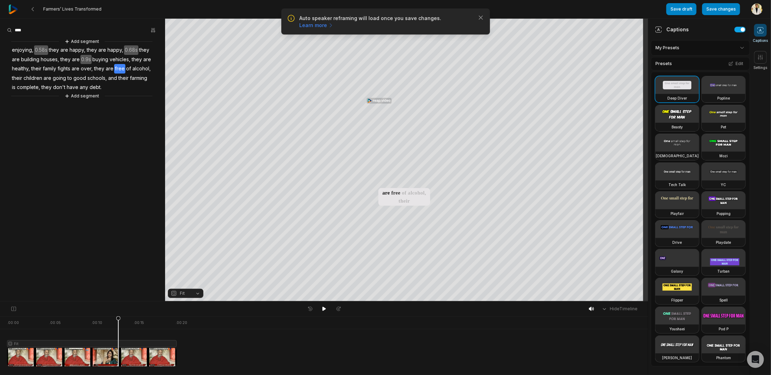
click at [704, 49] on html "Auto speaker reframing will load once you save changes. Learn more Close Farmer…" at bounding box center [385, 187] width 771 height 375
click at [703, 64] on div "Presets Edit" at bounding box center [700, 63] width 99 height 13
click at [758, 354] on div "Open Intercom Messenger" at bounding box center [756, 359] width 19 height 19
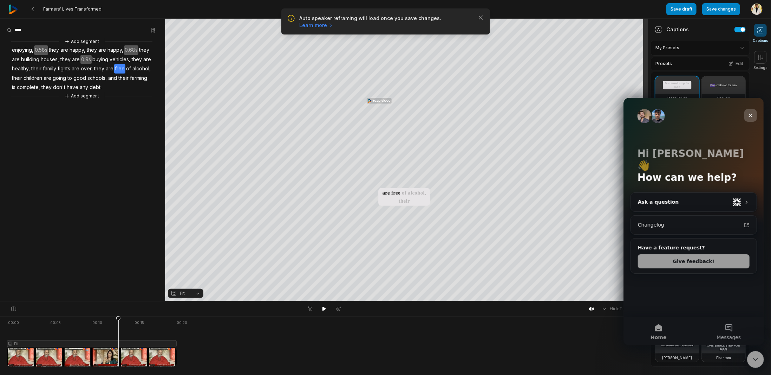
click at [751, 113] on icon "Close" at bounding box center [751, 115] width 6 height 6
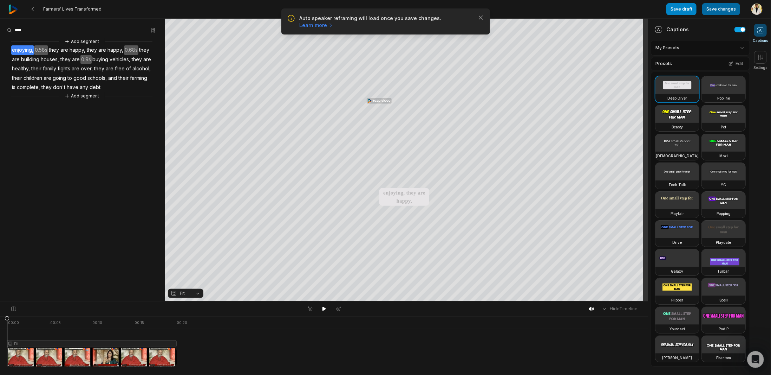
click at [727, 11] on button "Save changes" at bounding box center [721, 9] width 38 height 12
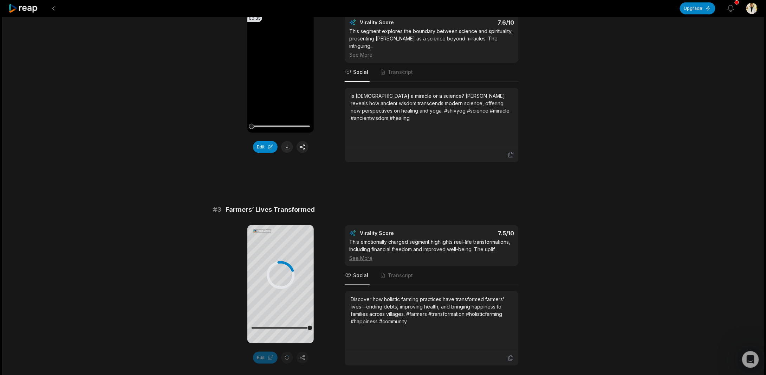
scroll to position [176, 0]
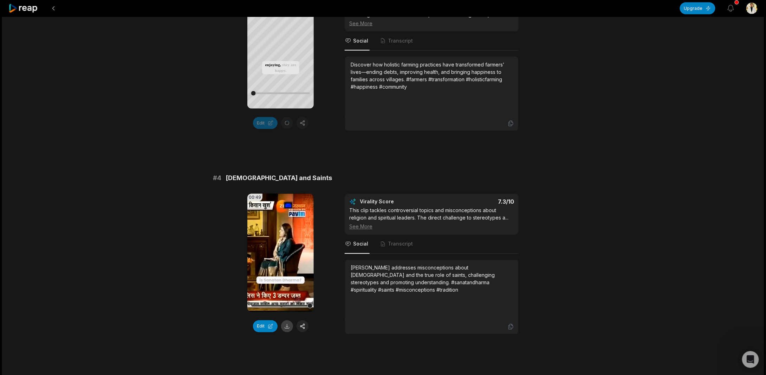
click at [286, 320] on button at bounding box center [287, 326] width 12 height 12
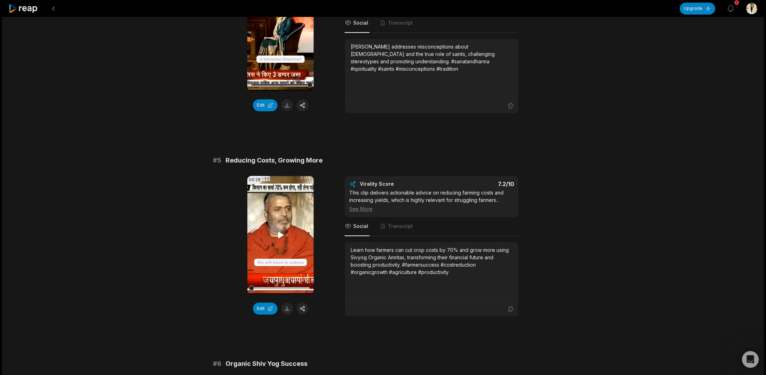
scroll to position [761, 0]
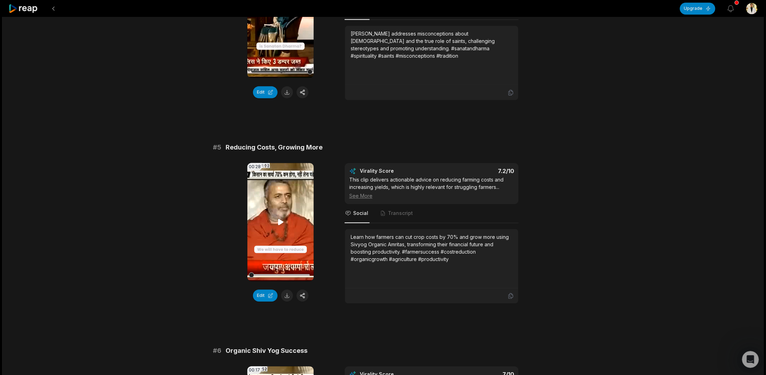
click at [279, 201] on video "Your browser does not support mp4 format." at bounding box center [280, 222] width 66 height 118
click at [281, 201] on video "Your browser does not support mp4 format." at bounding box center [280, 222] width 66 height 118
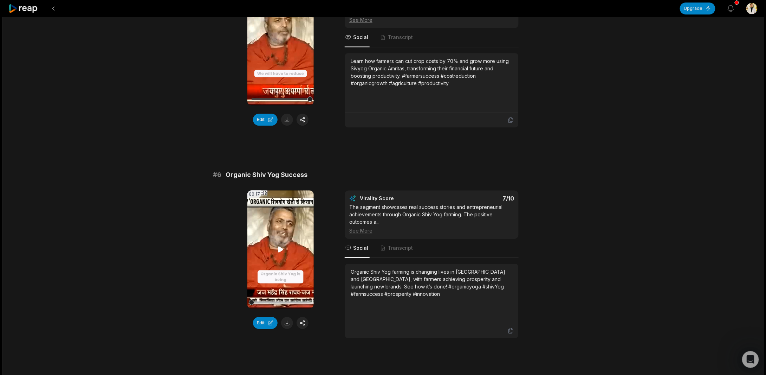
scroll to position [937, 0]
click at [290, 233] on video "Your browser does not support mp4 format." at bounding box center [280, 249] width 66 height 118
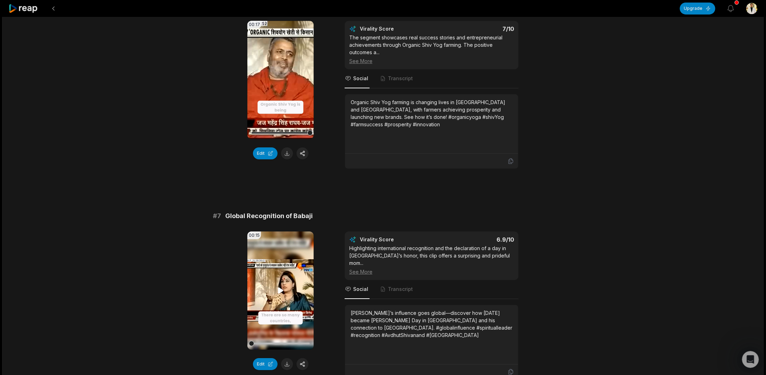
scroll to position [1112, 0]
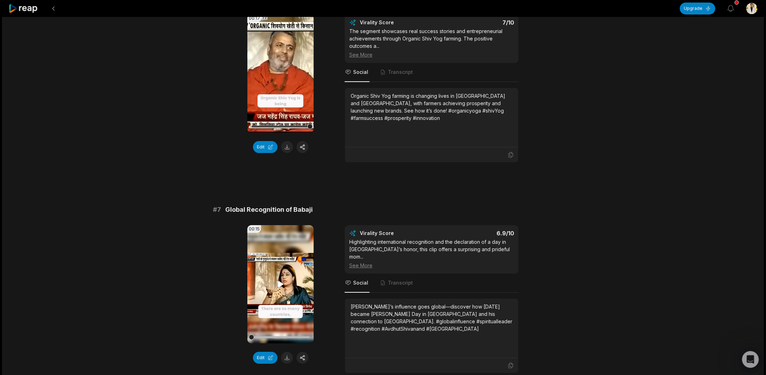
click at [289, 275] on video "Your browser does not support mp4 format." at bounding box center [280, 284] width 66 height 118
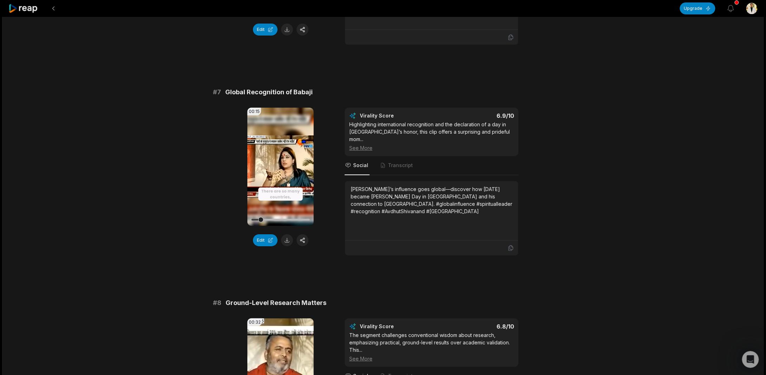
scroll to position [1171, 0]
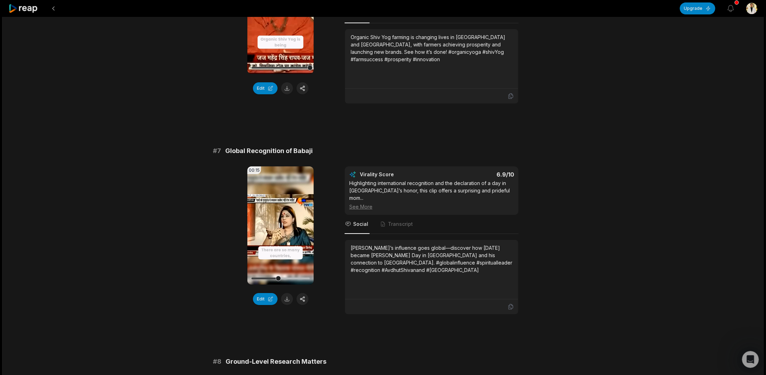
click at [294, 256] on video "Your browser does not support mp4 format." at bounding box center [280, 225] width 66 height 118
click at [261, 293] on button "Edit" at bounding box center [265, 299] width 25 height 12
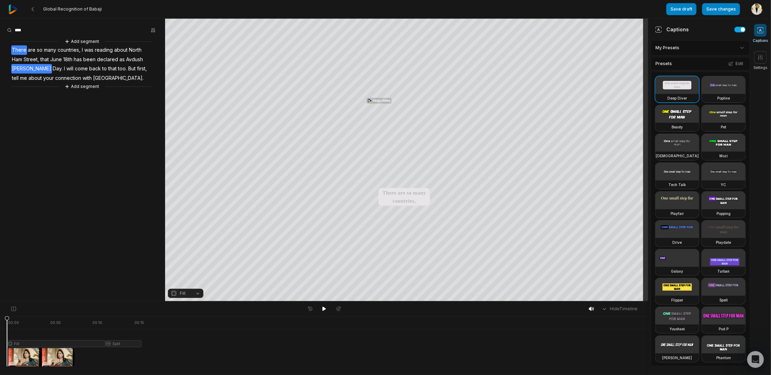
click at [18, 69] on span "[PERSON_NAME]" at bounding box center [31, 68] width 41 height 9
click at [17, 68] on span "[PERSON_NAME]" at bounding box center [31, 68] width 41 height 9
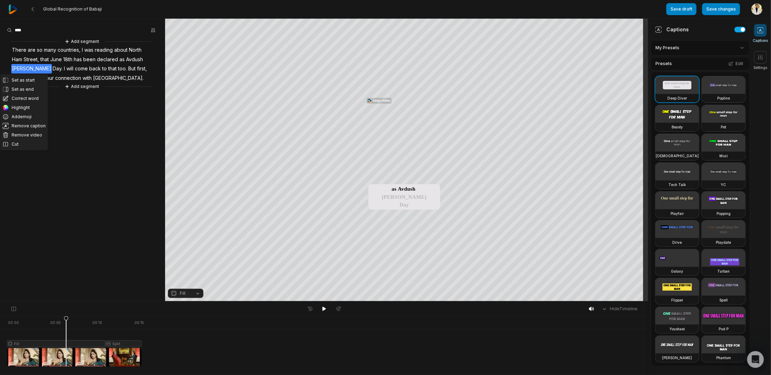
click at [16, 66] on span "[PERSON_NAME]" at bounding box center [31, 68] width 41 height 9
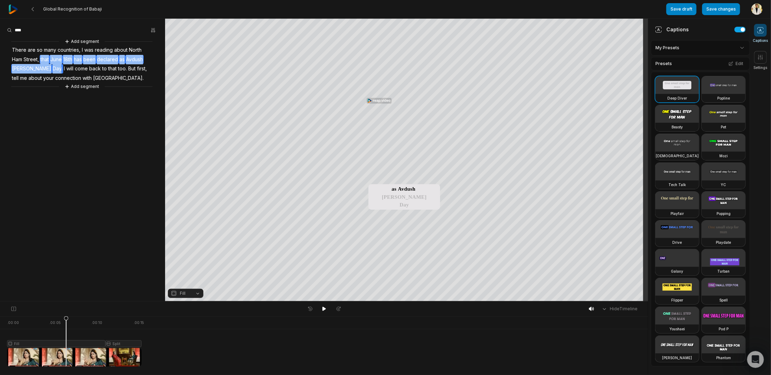
click at [16, 66] on span "[PERSON_NAME]" at bounding box center [31, 68] width 41 height 9
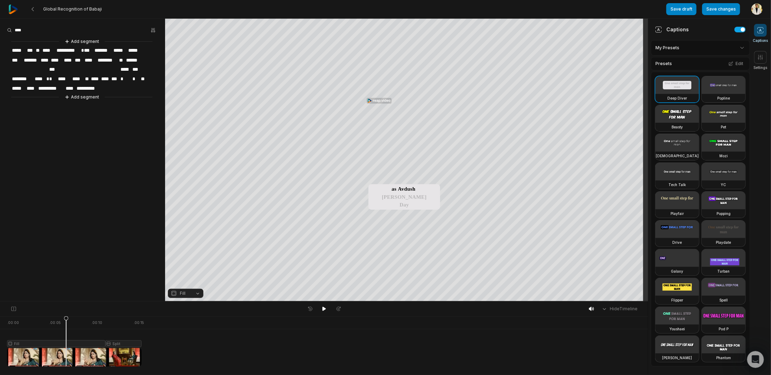
click at [15, 74] on span "********" at bounding box center [22, 78] width 23 height 9
click at [131, 58] on span "******" at bounding box center [134, 60] width 19 height 9
click at [137, 59] on span "******" at bounding box center [134, 60] width 19 height 9
click at [123, 168] on aside "**********" at bounding box center [82, 160] width 165 height 282
click at [135, 58] on span "******" at bounding box center [134, 60] width 18 height 9
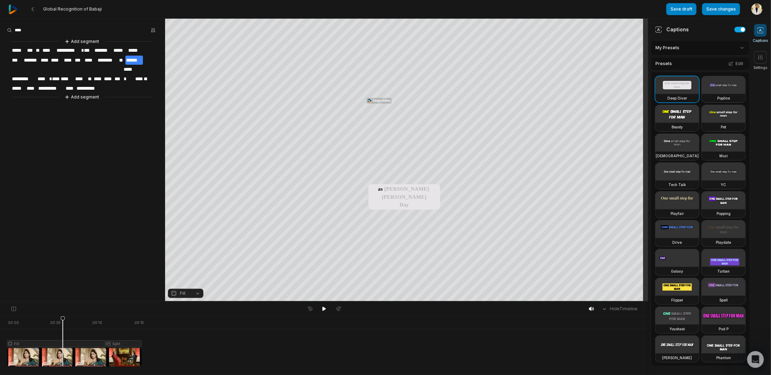
click at [134, 58] on span "******" at bounding box center [134, 60] width 18 height 9
click at [135, 58] on span "******" at bounding box center [134, 60] width 18 height 9
click at [134, 123] on aside "**********" at bounding box center [82, 160] width 165 height 282
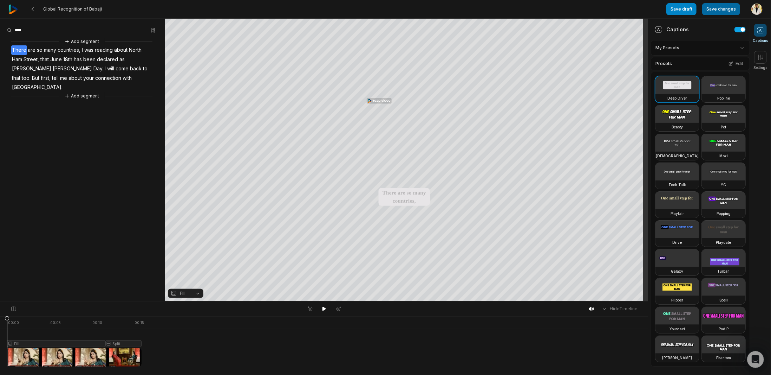
click at [722, 9] on button "Save changes" at bounding box center [721, 9] width 38 height 12
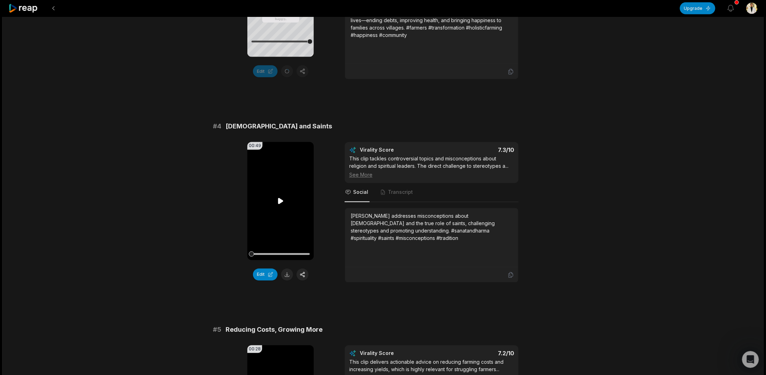
scroll to position [585, 0]
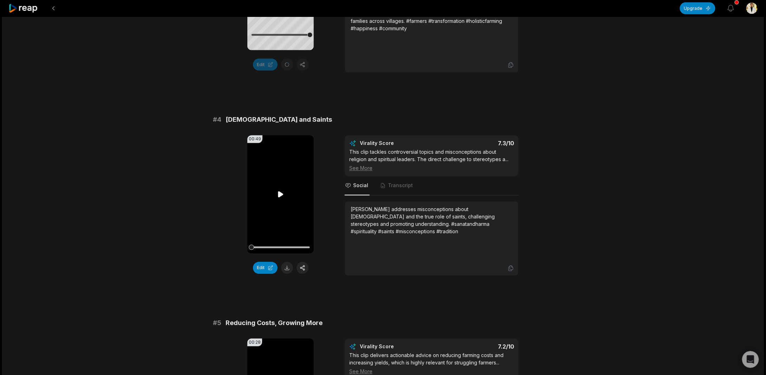
click at [280, 191] on icon at bounding box center [280, 194] width 5 height 6
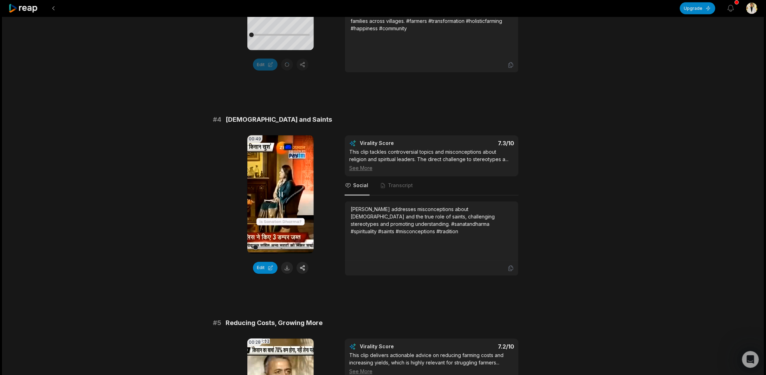
click at [283, 190] on icon at bounding box center [281, 194] width 8 height 8
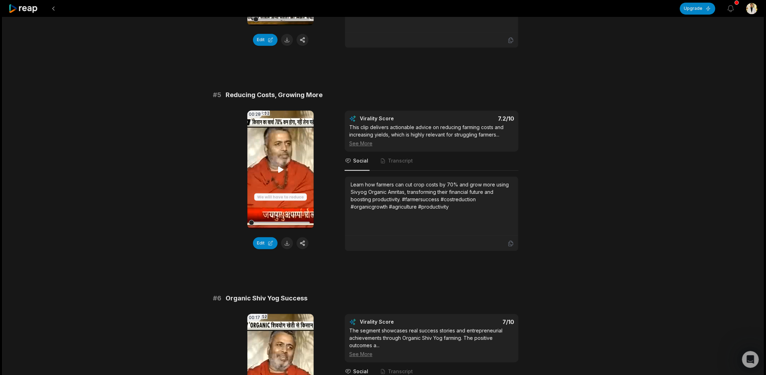
scroll to position [820, 0]
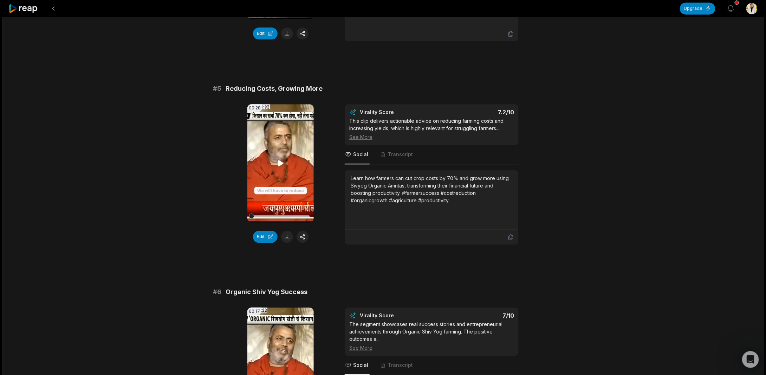
click at [287, 161] on video "Your browser does not support mp4 format." at bounding box center [280, 163] width 66 height 118
click at [285, 168] on video "Your browser does not support mp4 format." at bounding box center [280, 163] width 66 height 118
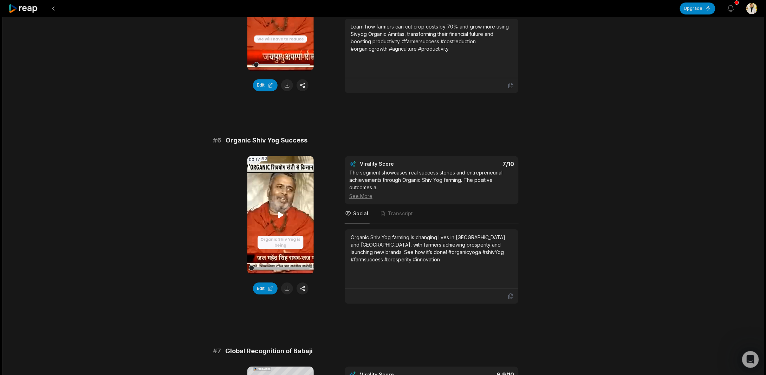
scroll to position [995, 0]
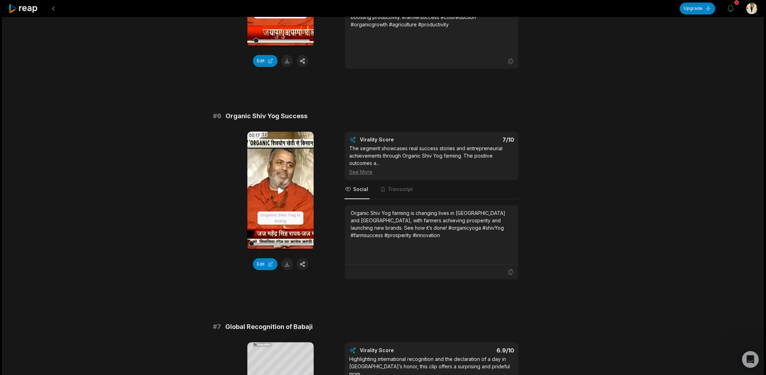
click at [280, 187] on icon at bounding box center [280, 190] width 5 height 6
click at [280, 188] on icon at bounding box center [280, 190] width 3 height 5
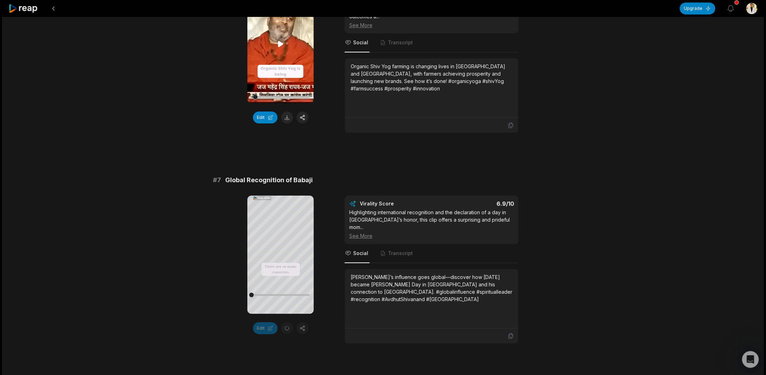
scroll to position [1171, 0]
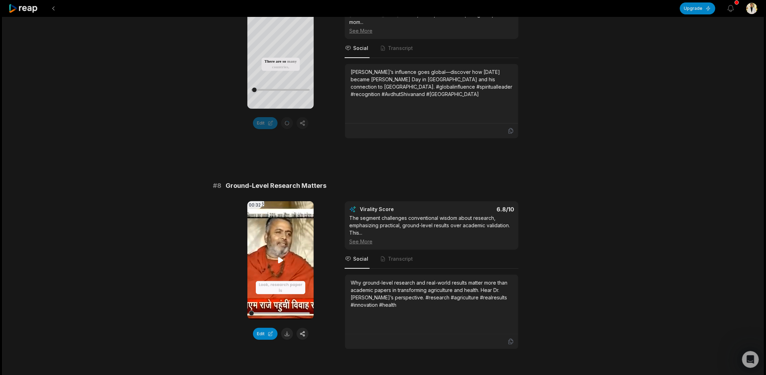
click at [289, 227] on video "Your browser does not support mp4 format." at bounding box center [280, 260] width 66 height 118
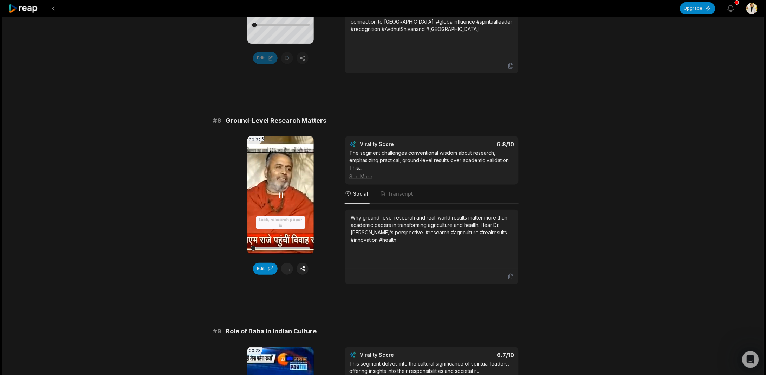
scroll to position [1405, 0]
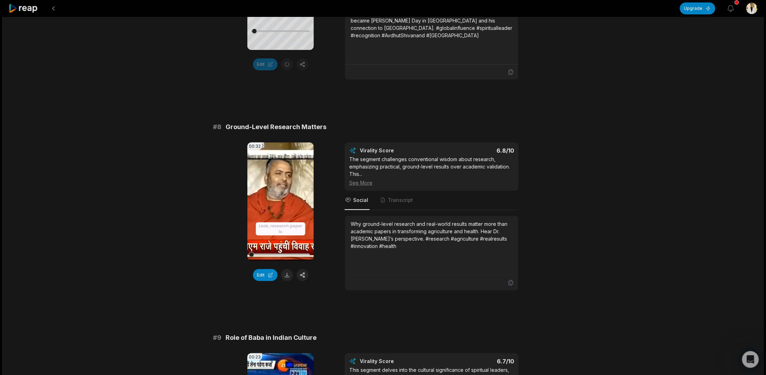
drag, startPoint x: 261, startPoint y: 234, endPoint x: 240, endPoint y: 234, distance: 21.1
click at [240, 234] on div "00:32 Your browser does not support mp4 format. Edit Virality Score 6.8 /10 The…" at bounding box center [383, 216] width 340 height 148
click at [291, 165] on video "Your browser does not support mp4 format." at bounding box center [280, 201] width 66 height 118
click at [267, 269] on button "Edit" at bounding box center [265, 275] width 25 height 12
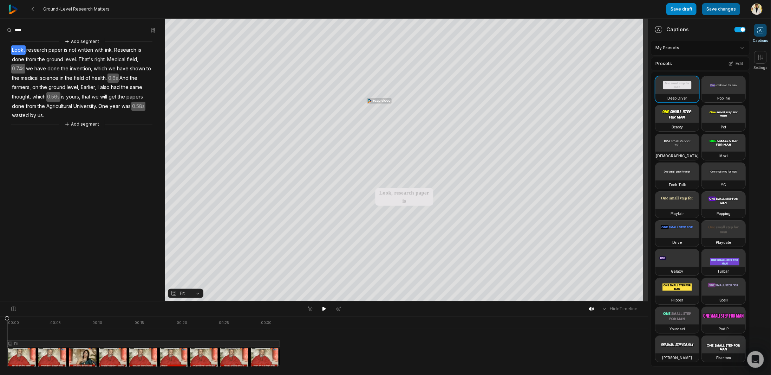
click at [717, 4] on button "Save changes" at bounding box center [721, 9] width 38 height 12
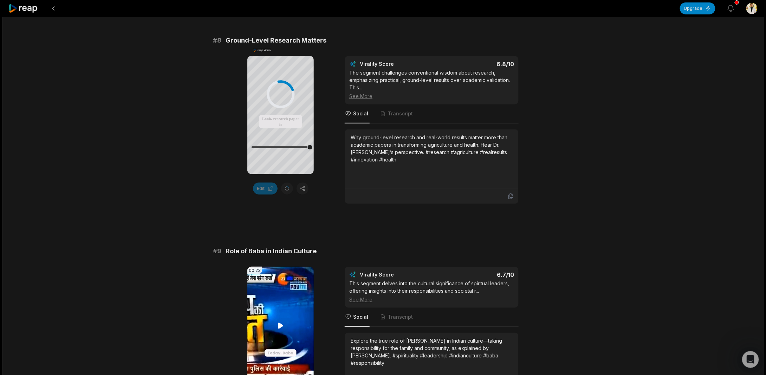
scroll to position [1647, 0]
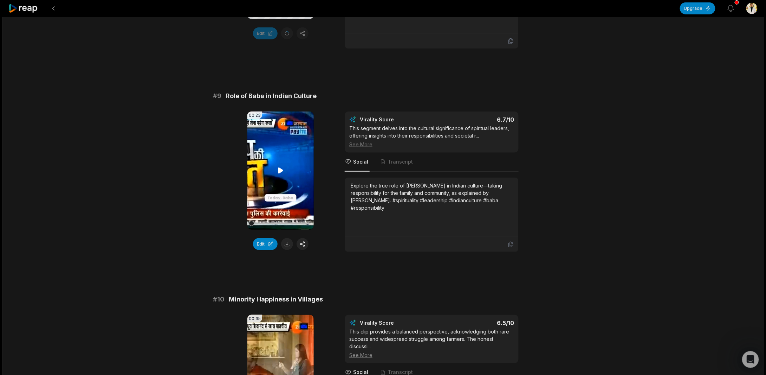
click at [278, 166] on icon at bounding box center [281, 170] width 8 height 8
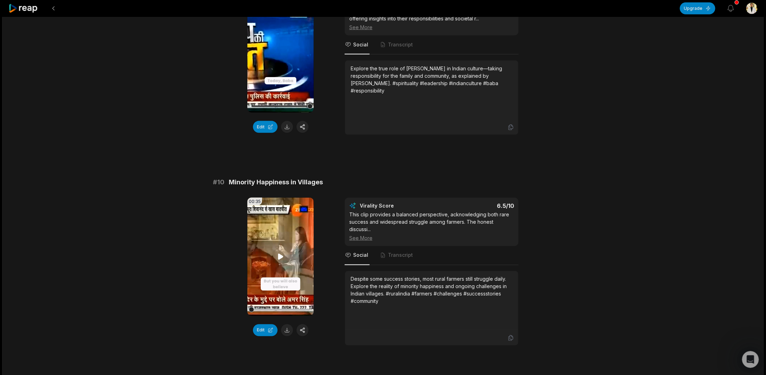
click at [288, 237] on video "Your browser does not support mp4 format." at bounding box center [280, 256] width 66 height 118
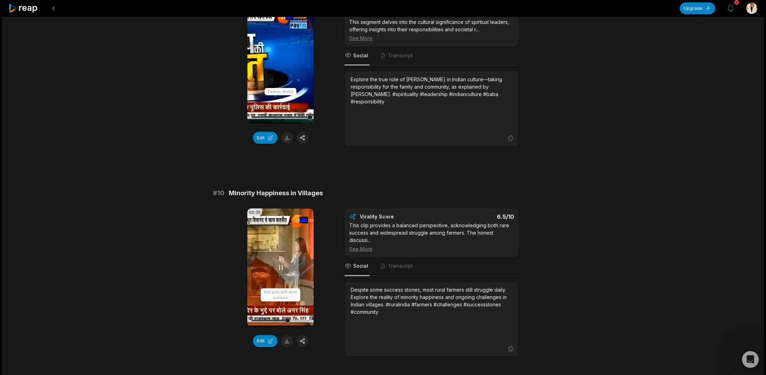
scroll to position [1764, 0]
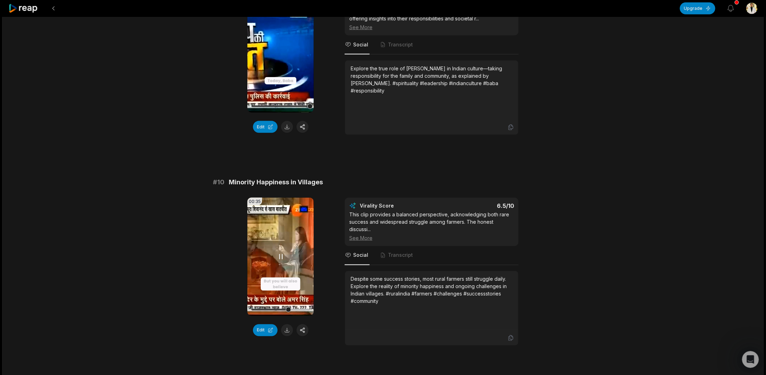
click at [273, 232] on video "Your browser does not support mp4 format." at bounding box center [280, 256] width 66 height 118
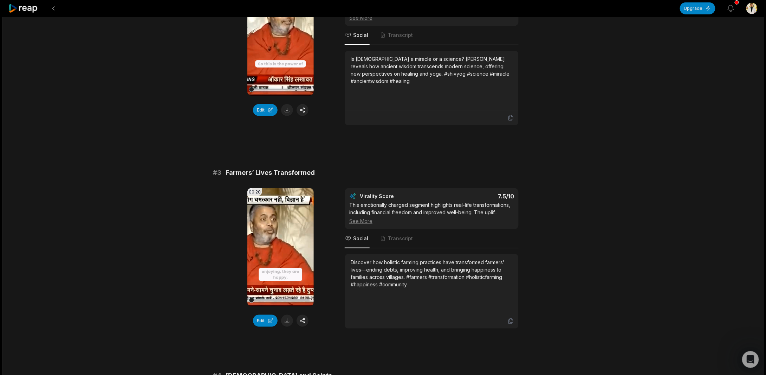
scroll to position [0, 0]
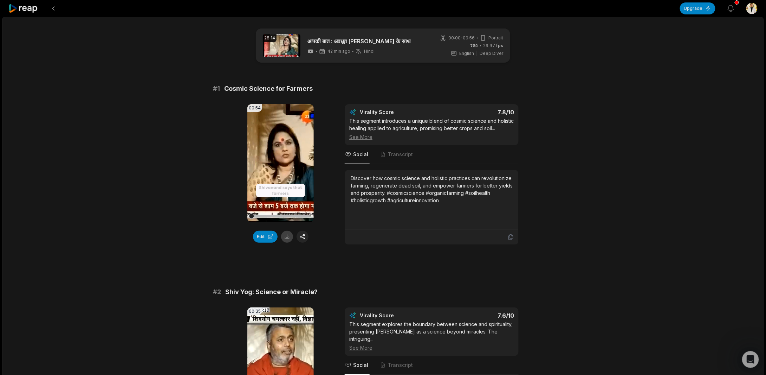
click at [287, 237] on button at bounding box center [287, 236] width 12 height 12
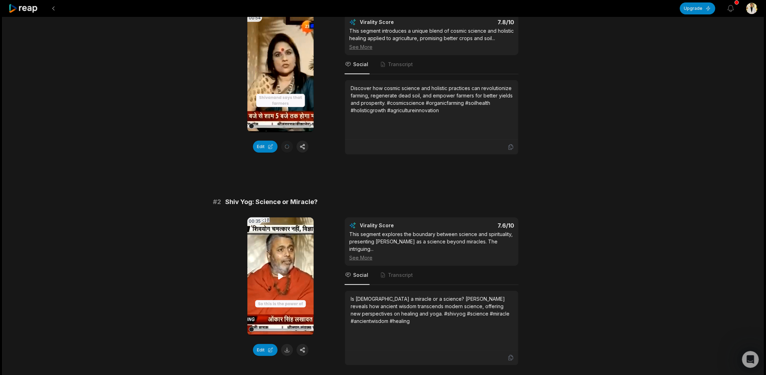
scroll to position [176, 0]
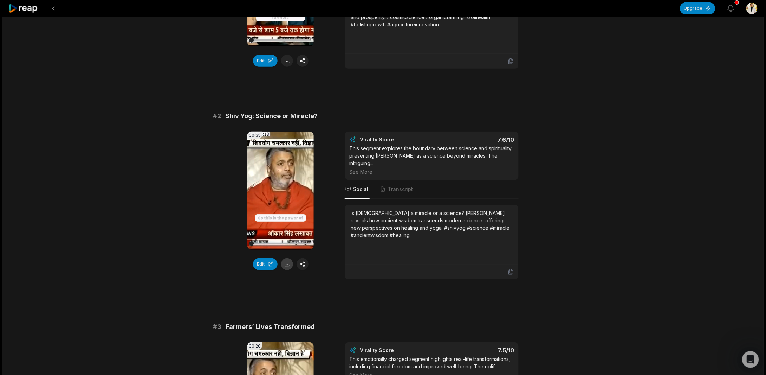
click at [283, 262] on button at bounding box center [287, 264] width 12 height 12
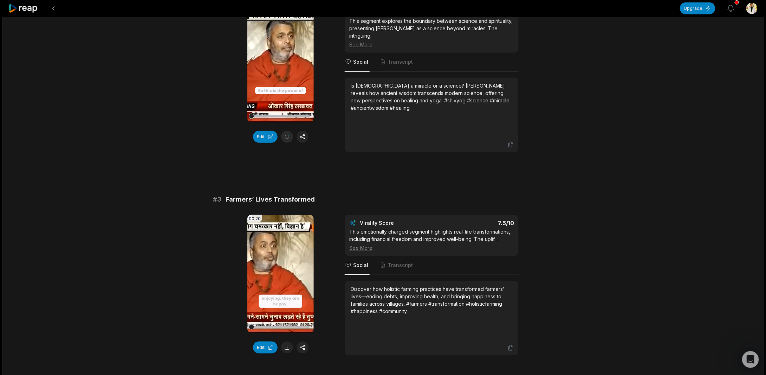
scroll to position [351, 0]
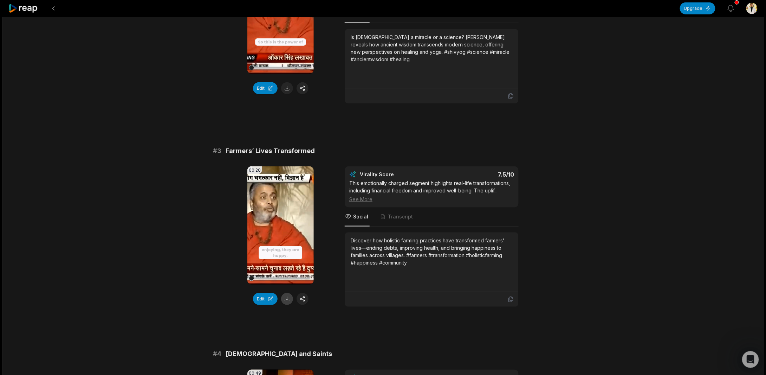
click at [284, 293] on button at bounding box center [287, 299] width 12 height 12
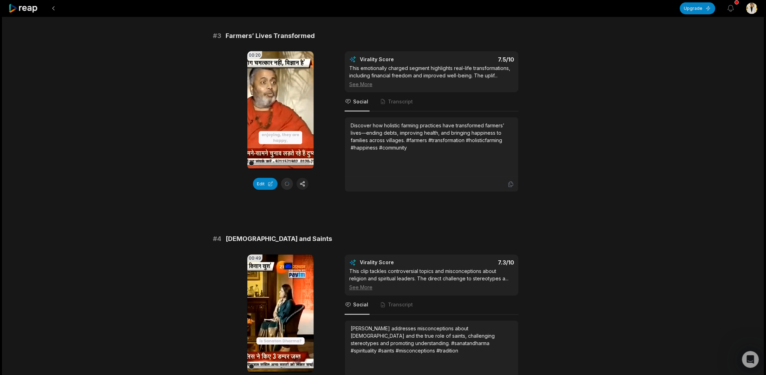
scroll to position [527, 0]
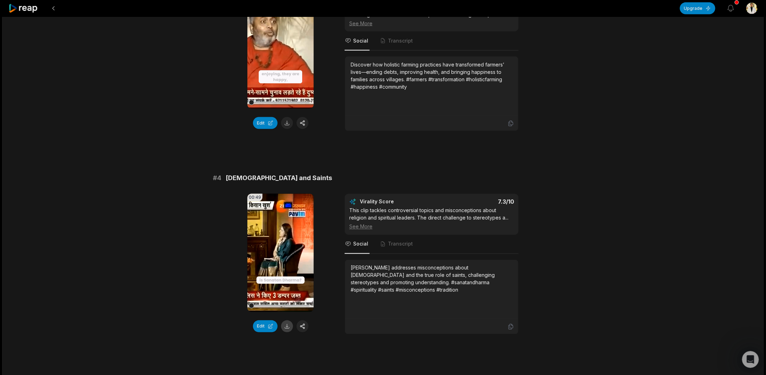
click at [288, 320] on button at bounding box center [287, 326] width 12 height 12
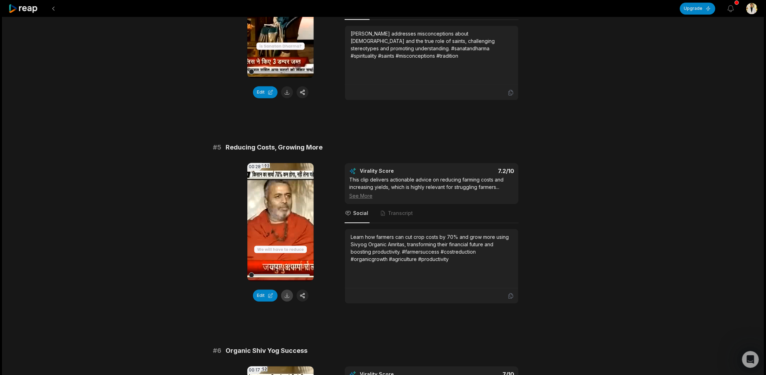
click at [286, 289] on button at bounding box center [287, 295] width 12 height 12
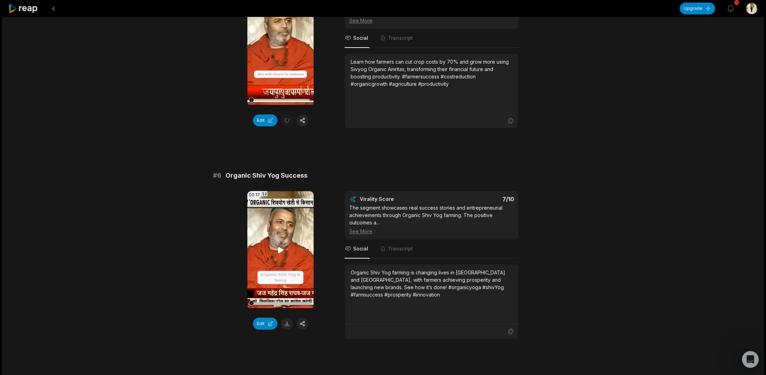
scroll to position [937, 0]
click at [285, 317] on button at bounding box center [287, 323] width 12 height 12
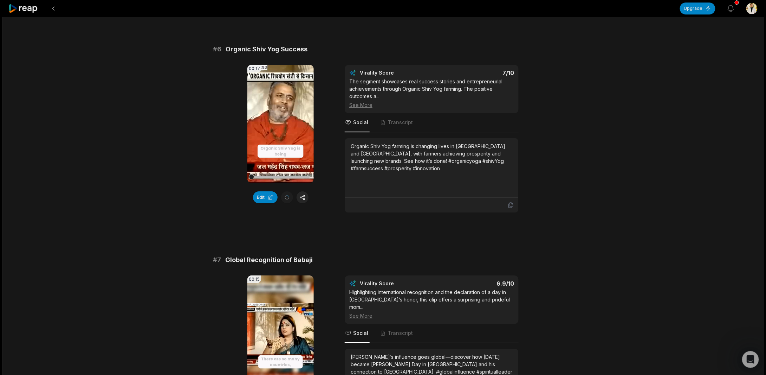
scroll to position [1171, 0]
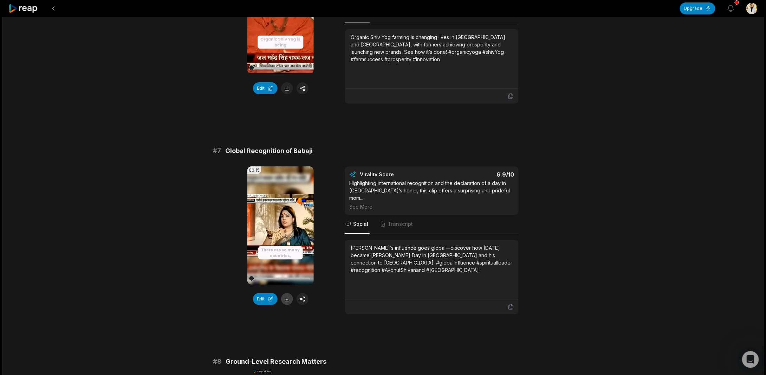
click at [285, 293] on button at bounding box center [287, 299] width 12 height 12
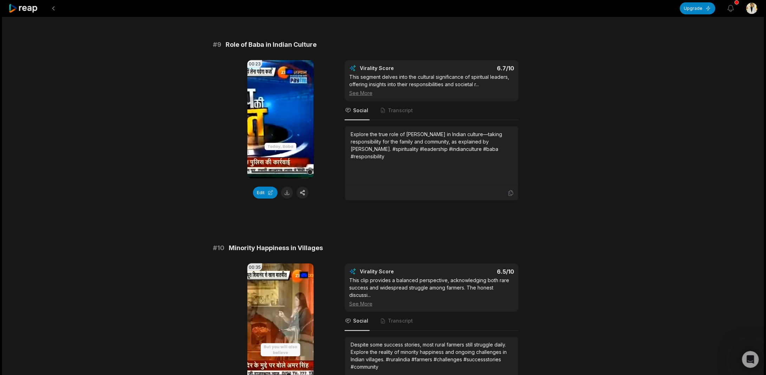
scroll to position [1757, 0]
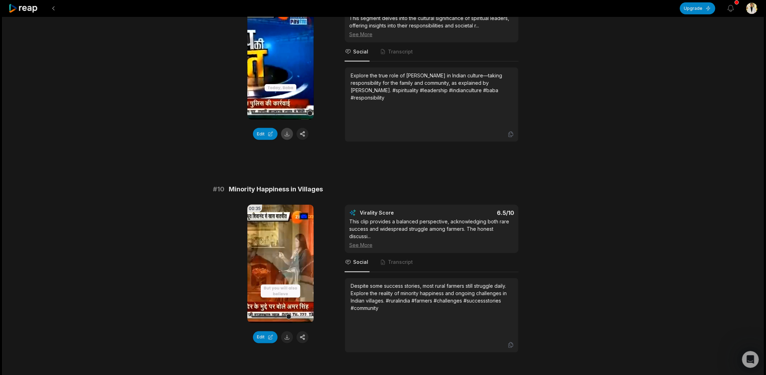
click at [286, 128] on button at bounding box center [287, 134] width 12 height 12
click at [289, 331] on button at bounding box center [287, 337] width 12 height 12
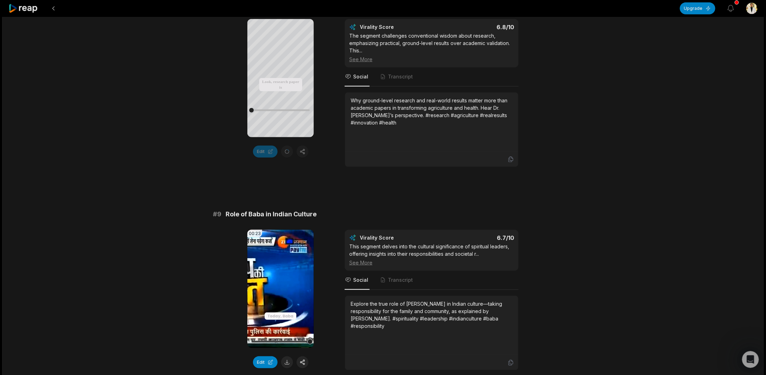
scroll to position [1522, 0]
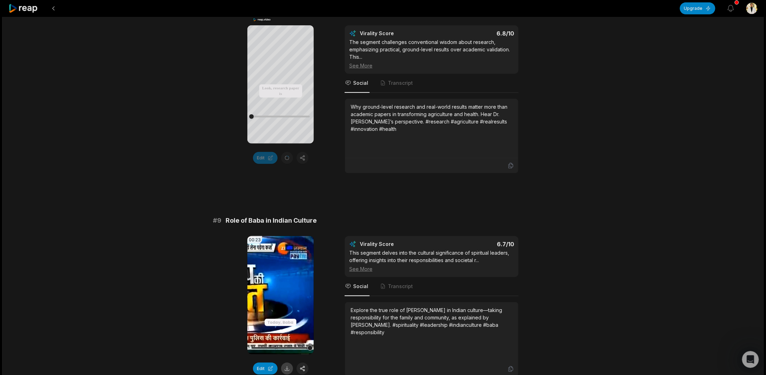
click at [286, 362] on button at bounding box center [287, 368] width 12 height 12
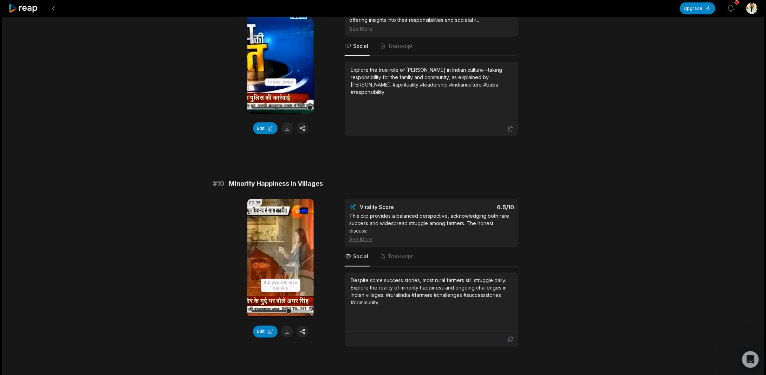
scroll to position [1764, 0]
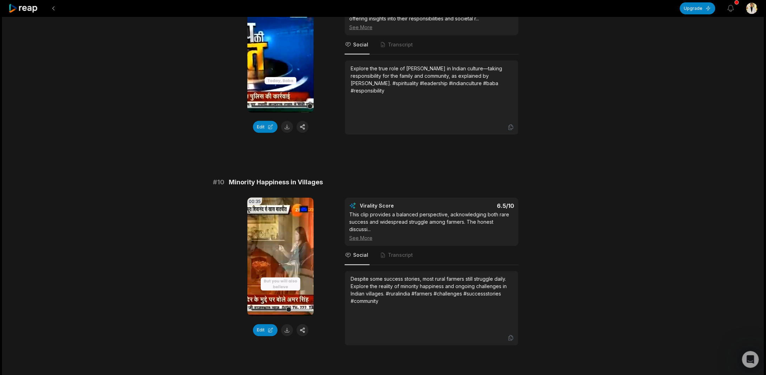
click at [34, 9] on icon at bounding box center [23, 8] width 30 height 9
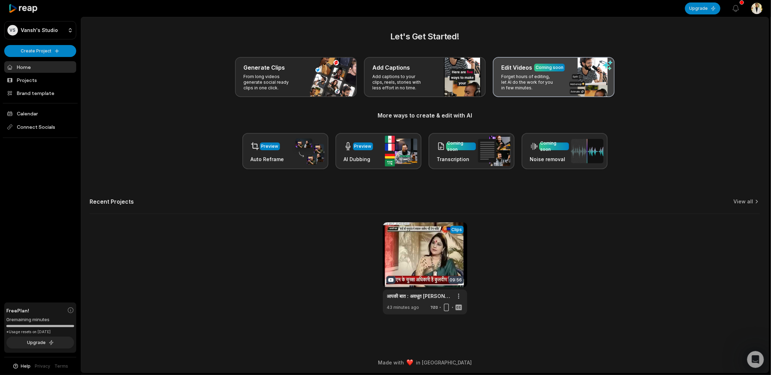
click at [561, 78] on div "Edit Videos Coming soon Forget hours of editing, let AI do the work for you in …" at bounding box center [554, 77] width 122 height 40
click at [534, 76] on p "Forget hours of editing, let AI do the work for you in few minutes." at bounding box center [528, 82] width 54 height 17
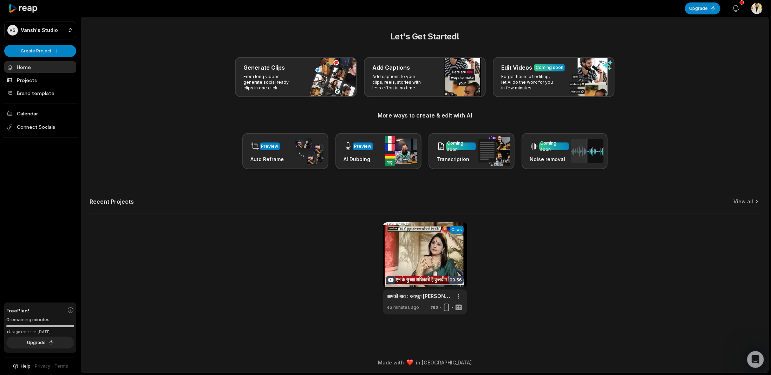
click at [733, 7] on icon "button" at bounding box center [736, 8] width 8 height 8
drag, startPoint x: 665, startPoint y: 216, endPoint x: 663, endPoint y: 208, distance: 8.2
click at [665, 213] on div "Let's Get Started! Generate Clips From long videos generate social ready clips …" at bounding box center [425, 172] width 688 height 284
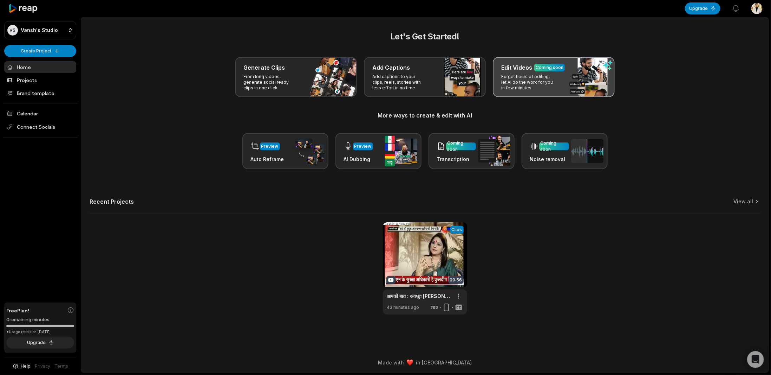
click at [556, 83] on div "Edit Videos Coming soon Forget hours of editing, let AI do the work for you in …" at bounding box center [554, 77] width 122 height 40
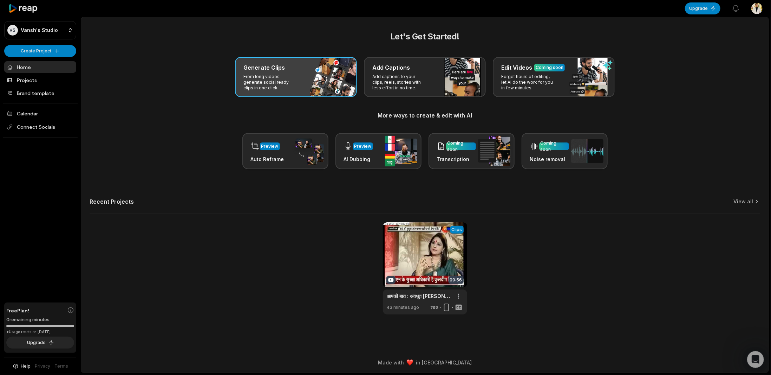
click at [311, 80] on div "Generate Clips From long videos generate social ready clips in one click." at bounding box center [296, 77] width 122 height 40
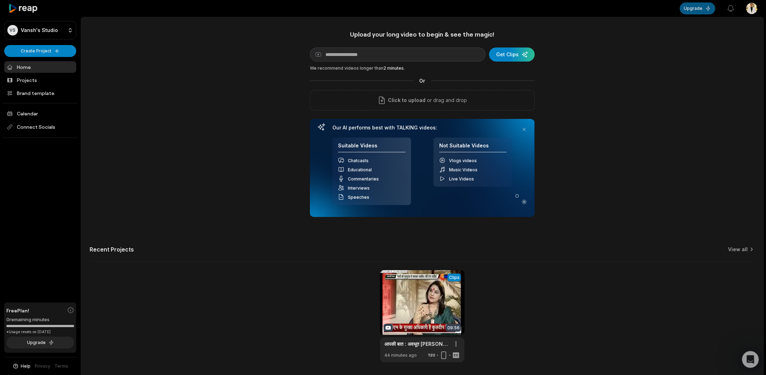
click at [685, 8] on button "Upgrade" at bounding box center [697, 8] width 35 height 12
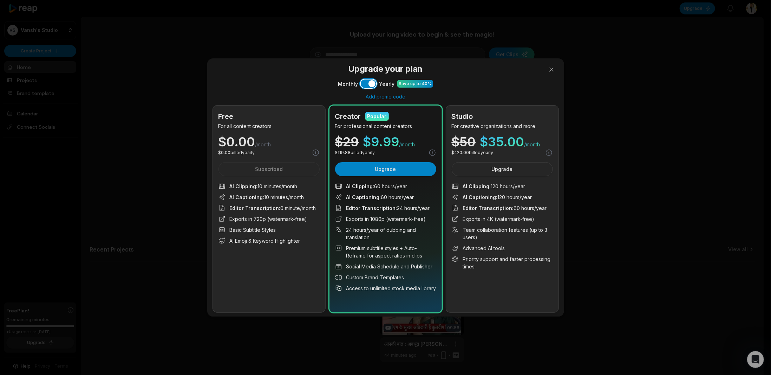
click at [369, 83] on button "Use setting" at bounding box center [368, 83] width 15 height 8
click at [370, 86] on button "Use setting" at bounding box center [368, 83] width 15 height 8
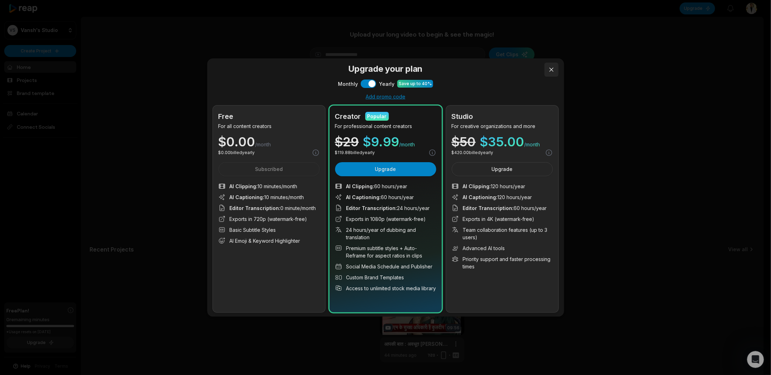
click at [551, 67] on button at bounding box center [552, 70] width 14 height 14
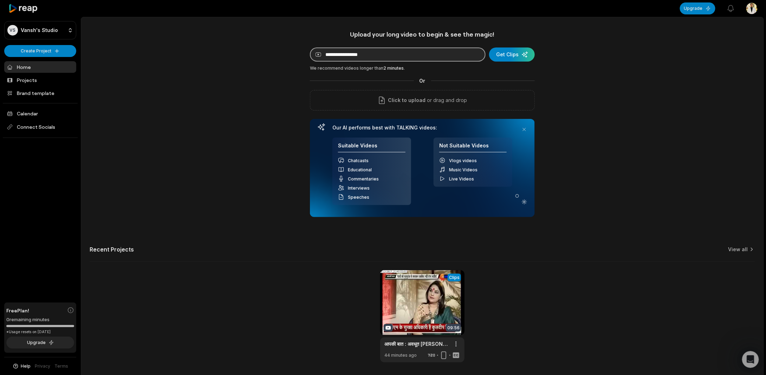
click at [466, 52] on input at bounding box center [398, 54] width 176 height 14
click at [448, 68] on div "We recommend videos longer than 2 minutes ." at bounding box center [422, 68] width 225 height 6
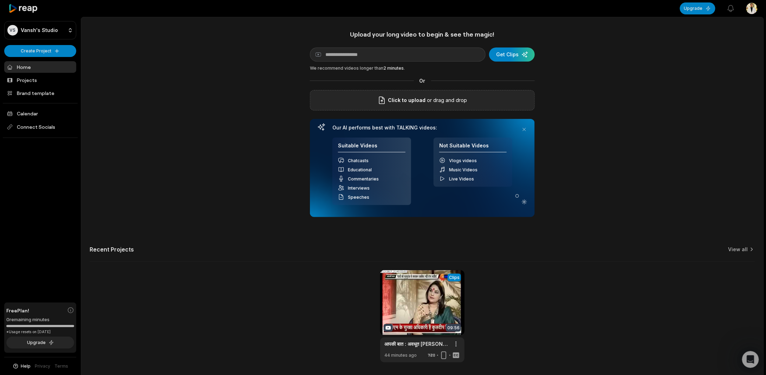
click at [455, 97] on p "or drag and drop" at bounding box center [446, 100] width 41 height 8
drag, startPoint x: 168, startPoint y: 38, endPoint x: 122, endPoint y: 33, distance: 45.6
click at [165, 38] on div "Upload your long video to begin & see the magic! YouTube link Get Clips We reco…" at bounding box center [422, 196] width 682 height 332
click at [30, 11] on icon at bounding box center [23, 8] width 30 height 9
